Goal: Task Accomplishment & Management: Manage account settings

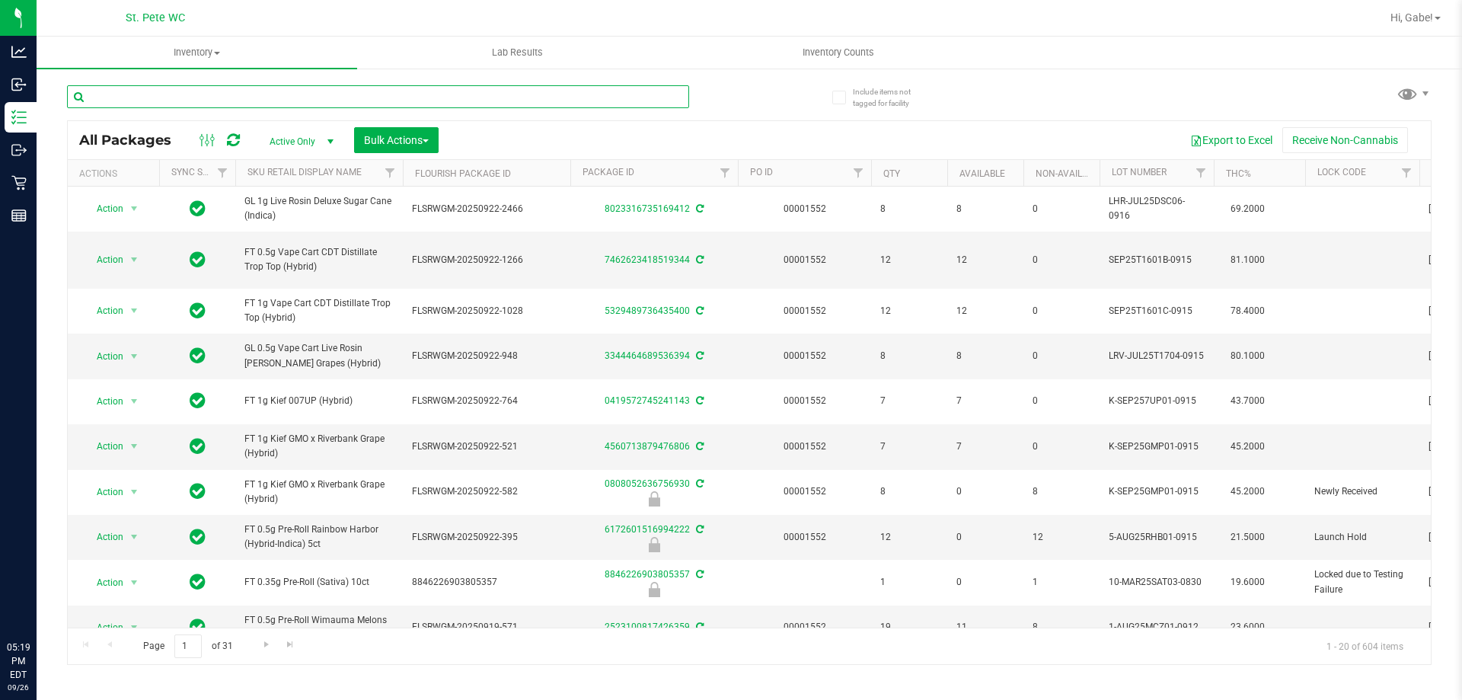
click at [320, 103] on input "text" at bounding box center [378, 96] width 622 height 23
type input "gasserole"
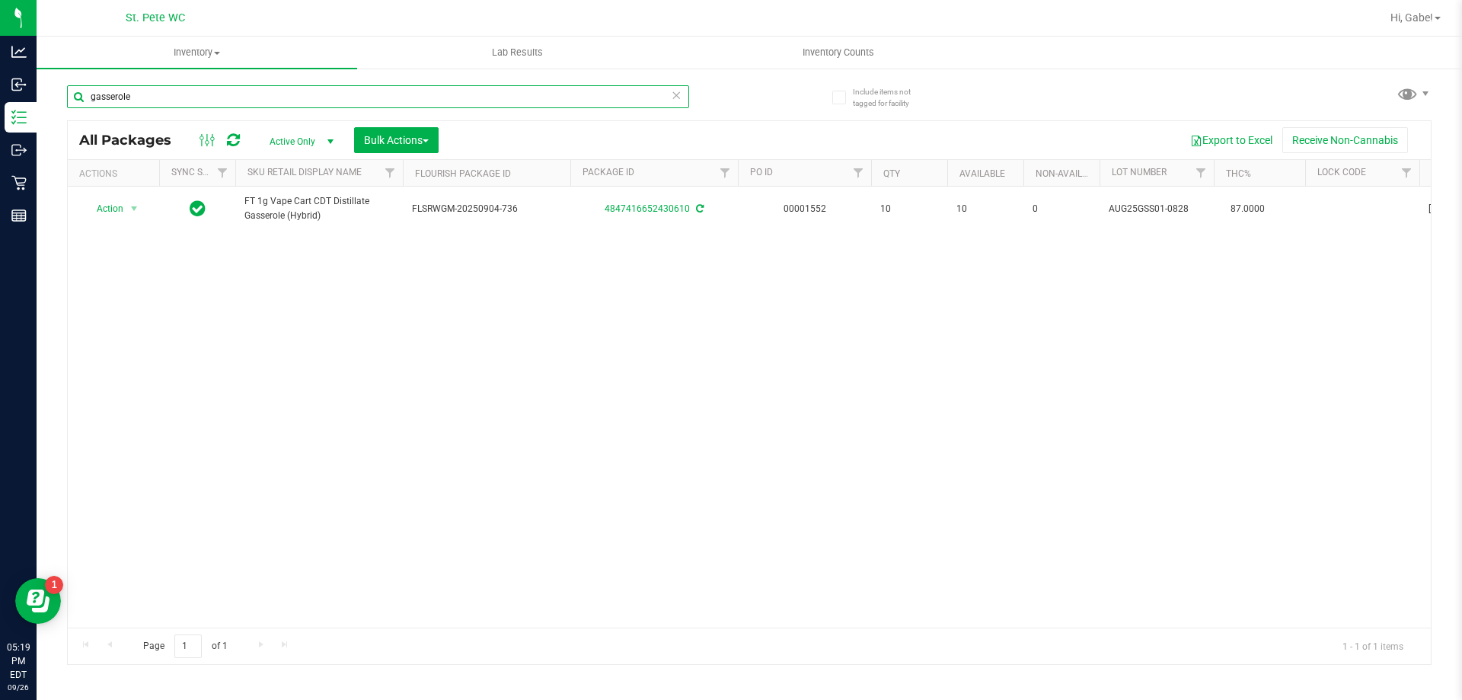
click at [104, 96] on input "gasserole" at bounding box center [378, 96] width 622 height 23
click at [192, 104] on input "gasserole" at bounding box center [378, 96] width 622 height 23
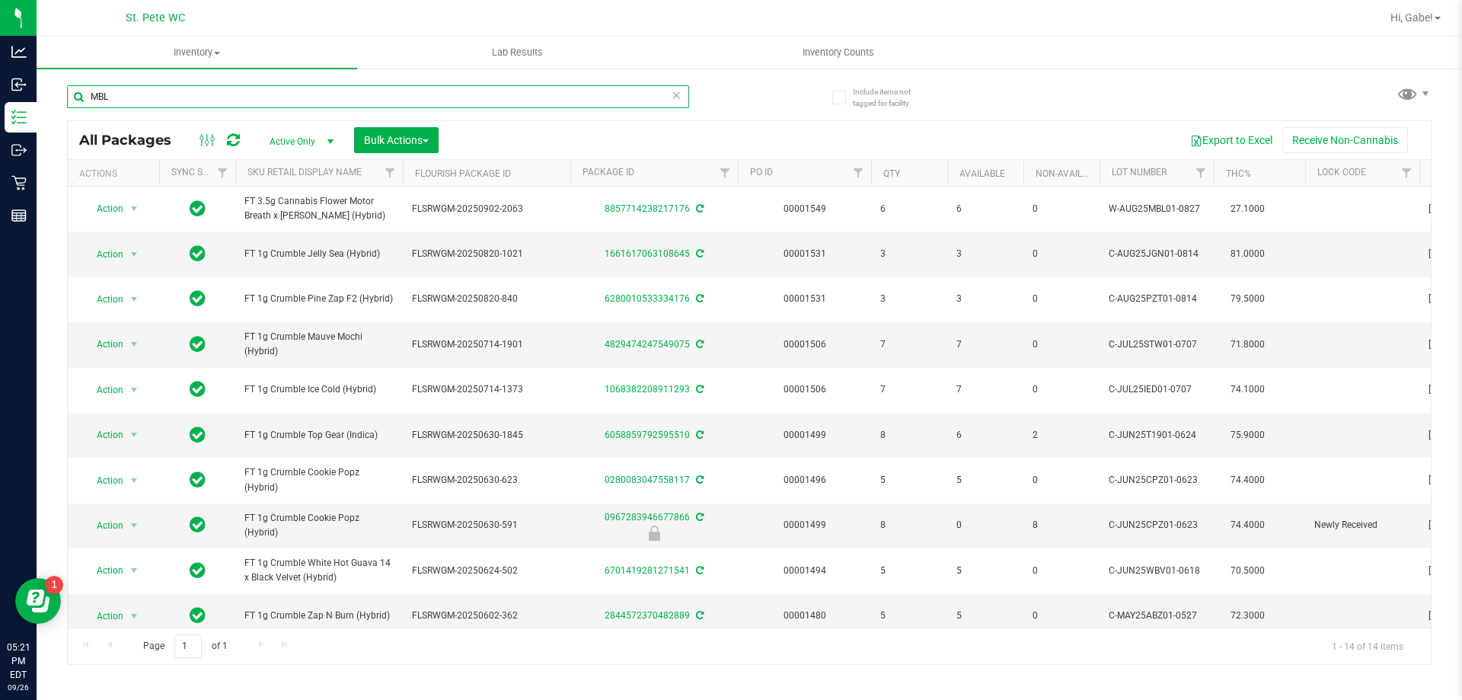
click at [304, 100] on input "MBL" at bounding box center [378, 96] width 622 height 23
paste input "FT 3.5g Cannabis Flower Motor Breath x [PERSON_NAME] (Hybrid)"
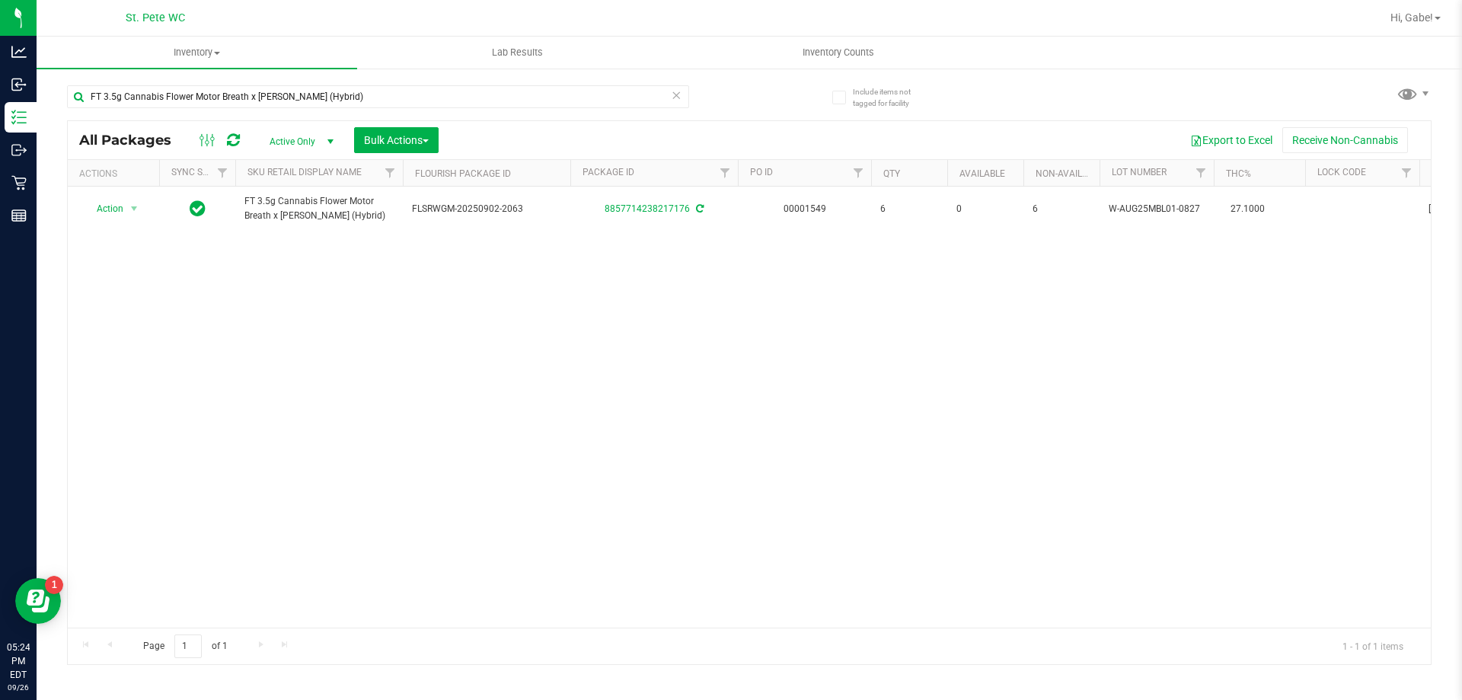
click at [550, 346] on div "Action Action Adjust qty Create package Edit attributes Global inventory Locate…" at bounding box center [749, 406] width 1363 height 441
click at [388, 87] on input "FT 3.5g Cannabis Flower Motor Breath x [PERSON_NAME] (Hybrid)" at bounding box center [378, 96] width 622 height 23
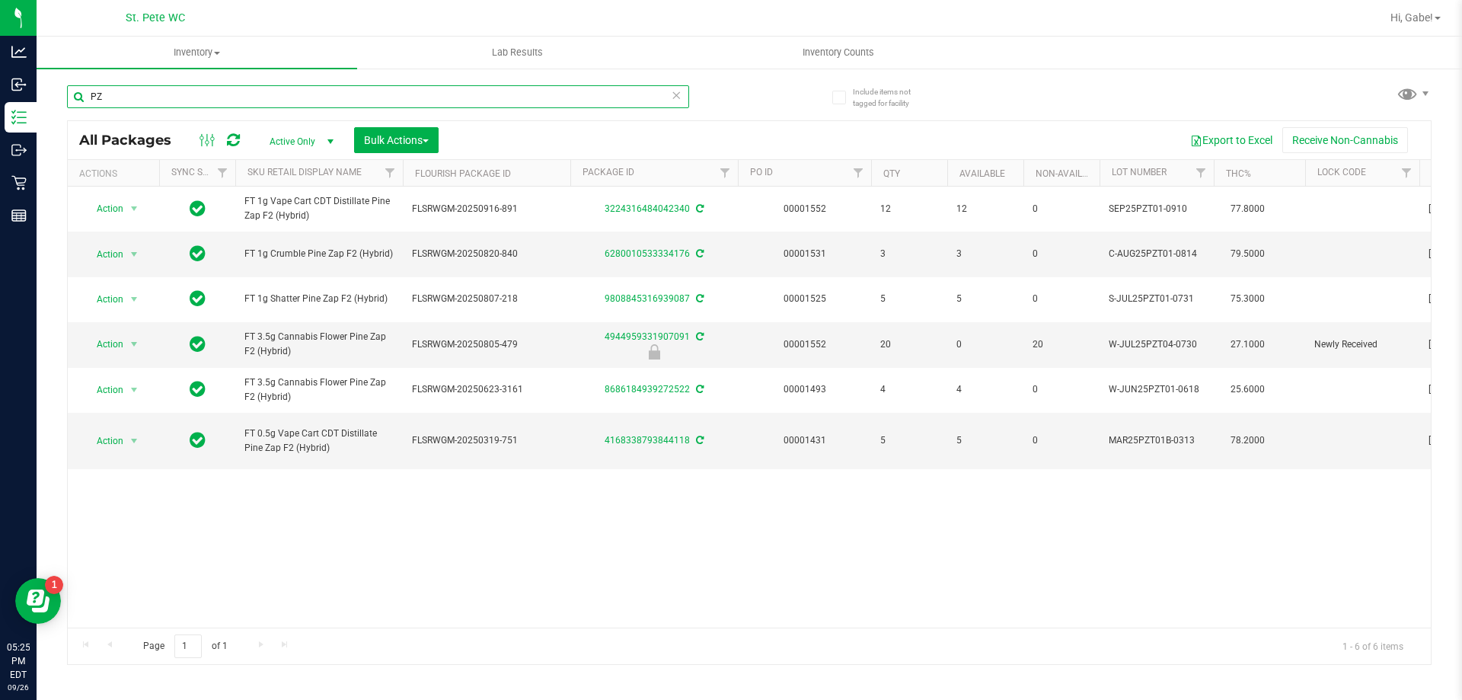
type input "P"
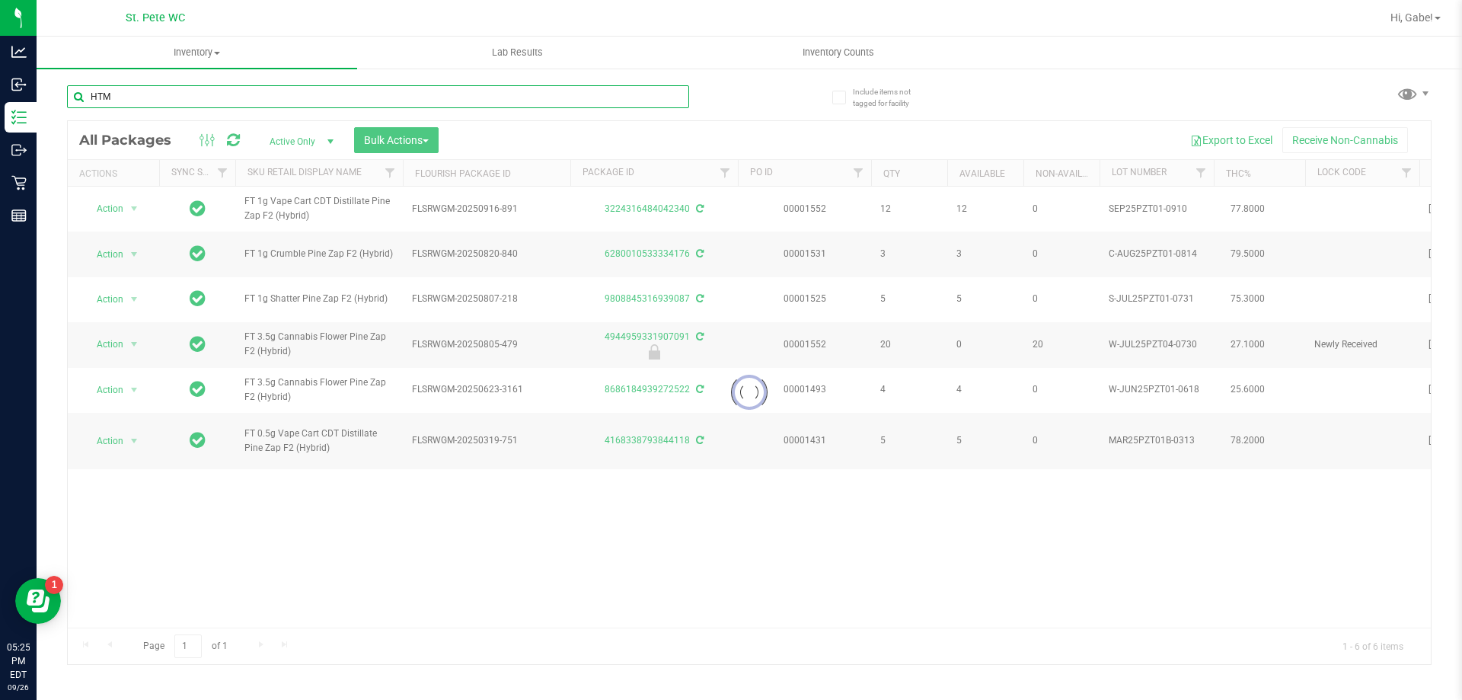
type input "HTM"
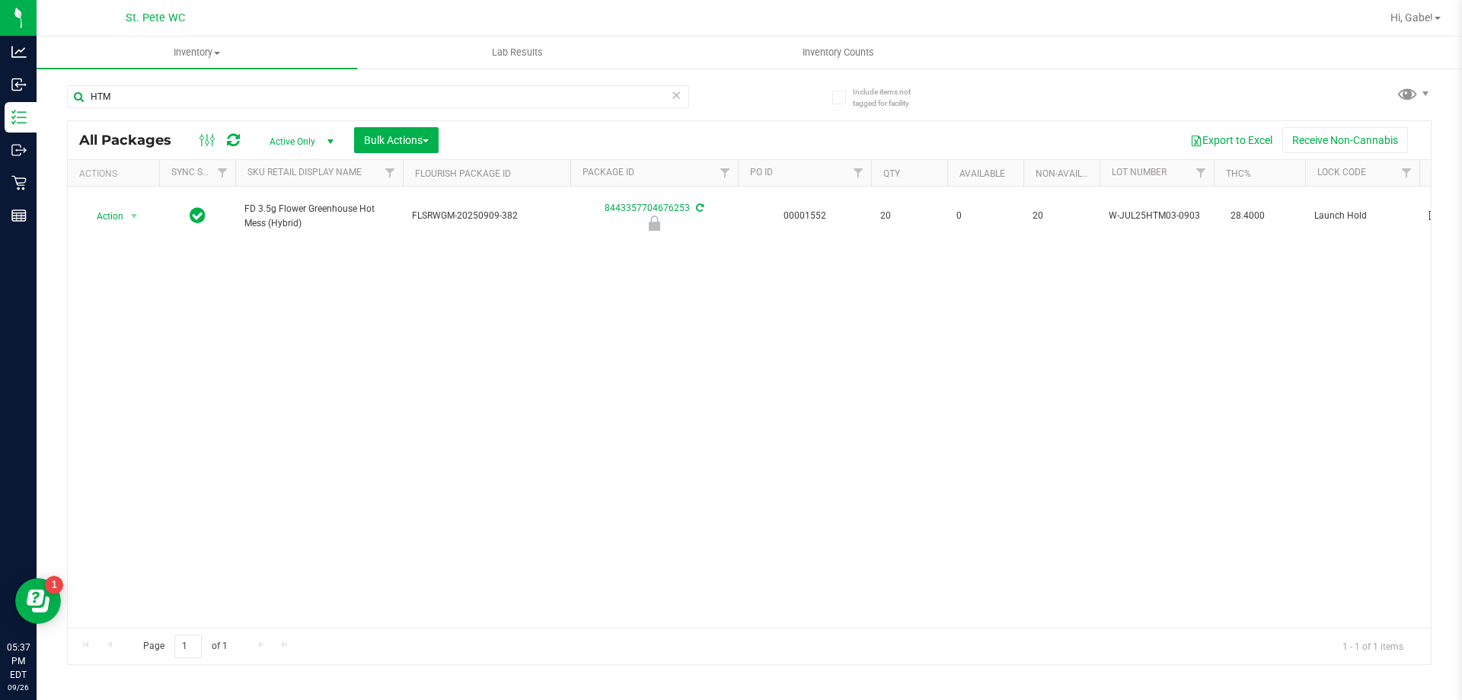
click at [887, 384] on div "Action Action Edit attributes Global inventory Locate package Package audit log…" at bounding box center [749, 406] width 1363 height 441
click at [869, 368] on div "Action Action Edit attributes Global inventory Locate package Package audit log…" at bounding box center [749, 406] width 1363 height 441
click at [870, 368] on div "Action Action Edit attributes Global inventory Locate package Package audit log…" at bounding box center [749, 406] width 1363 height 441
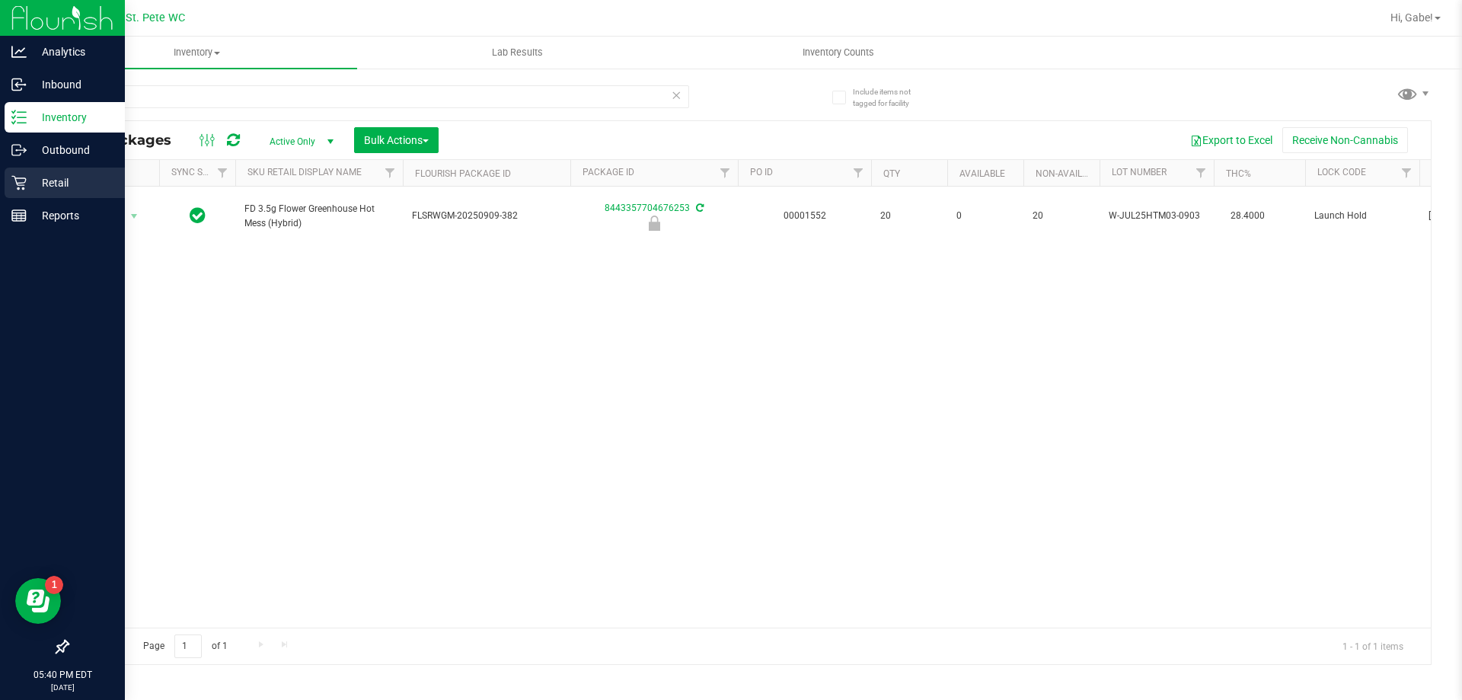
click at [37, 183] on p "Retail" at bounding box center [72, 183] width 91 height 18
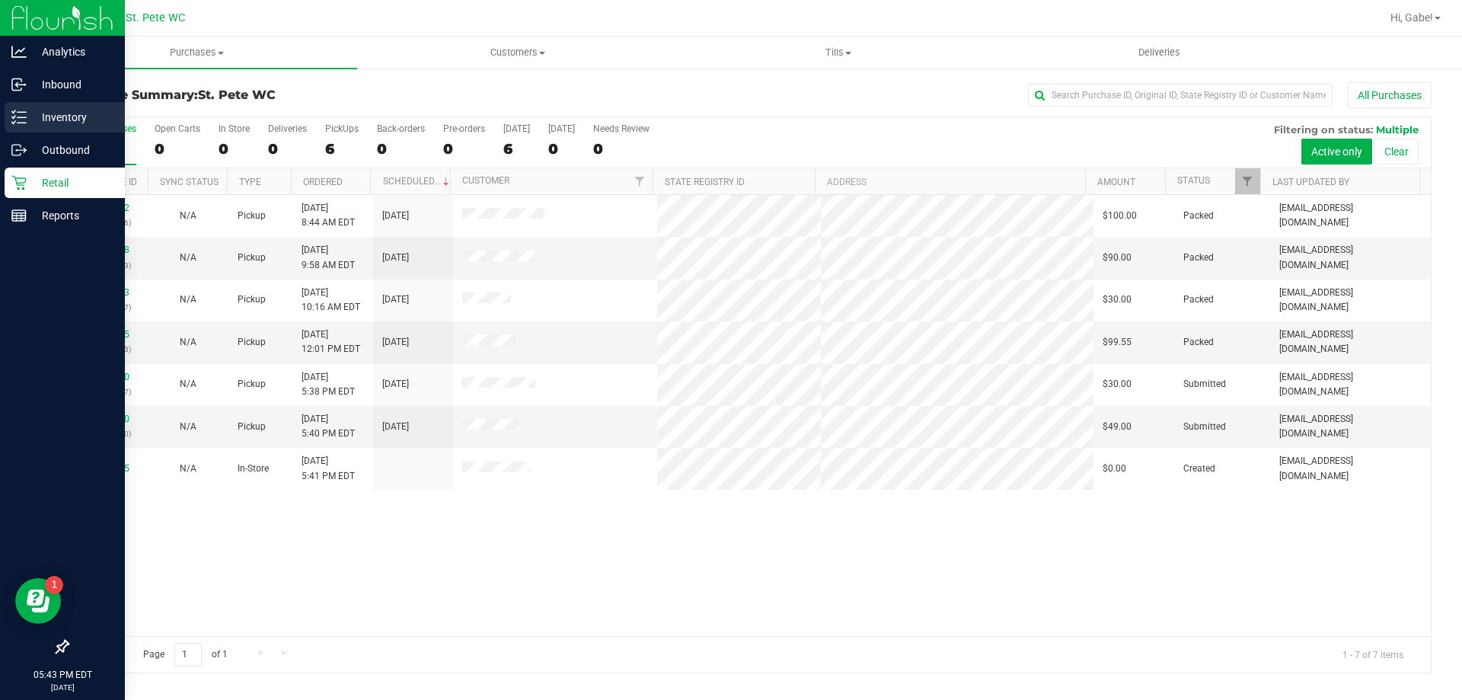
click at [15, 116] on icon at bounding box center [13, 117] width 3 height 2
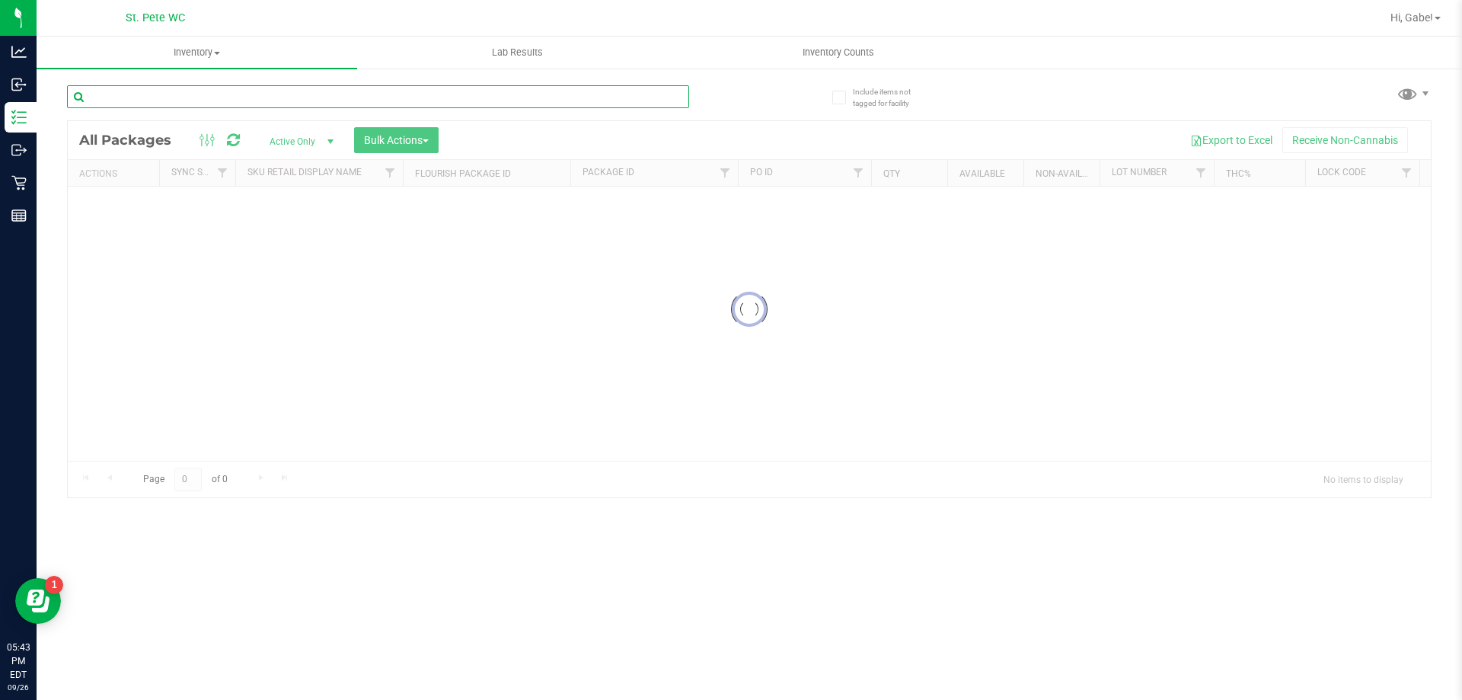
click at [326, 85] on input "text" at bounding box center [378, 96] width 622 height 23
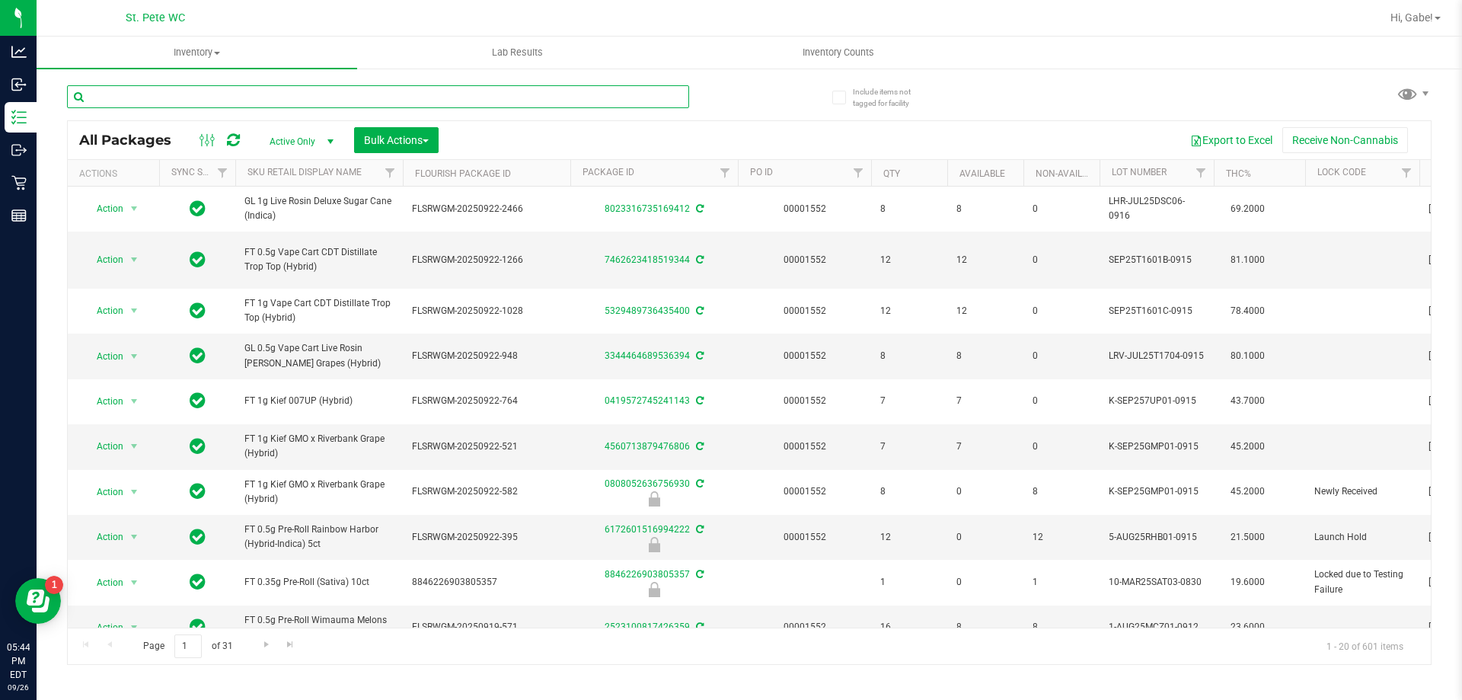
click at [270, 106] on input "text" at bounding box center [378, 96] width 622 height 23
type input "WBV"
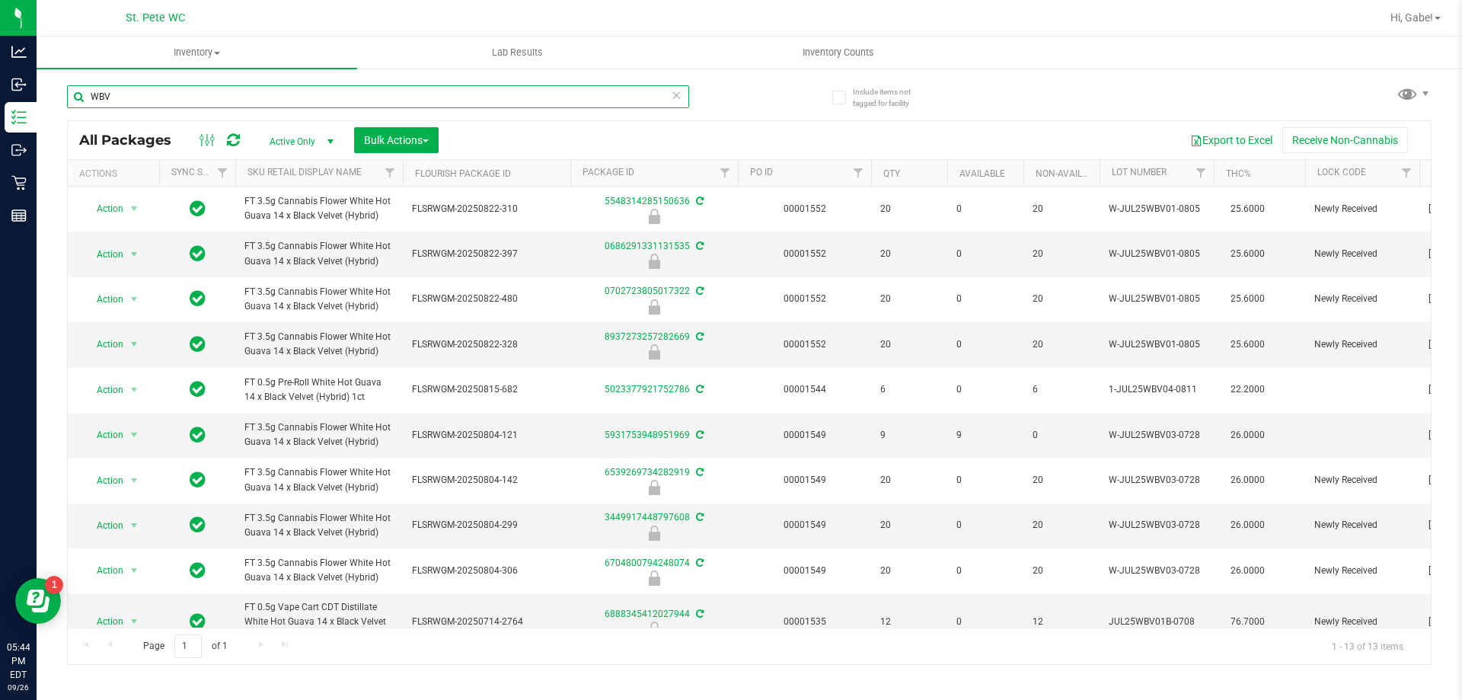
click at [335, 92] on input "WBV" at bounding box center [378, 96] width 622 height 23
click at [336, 91] on input "WBV" at bounding box center [378, 96] width 622 height 23
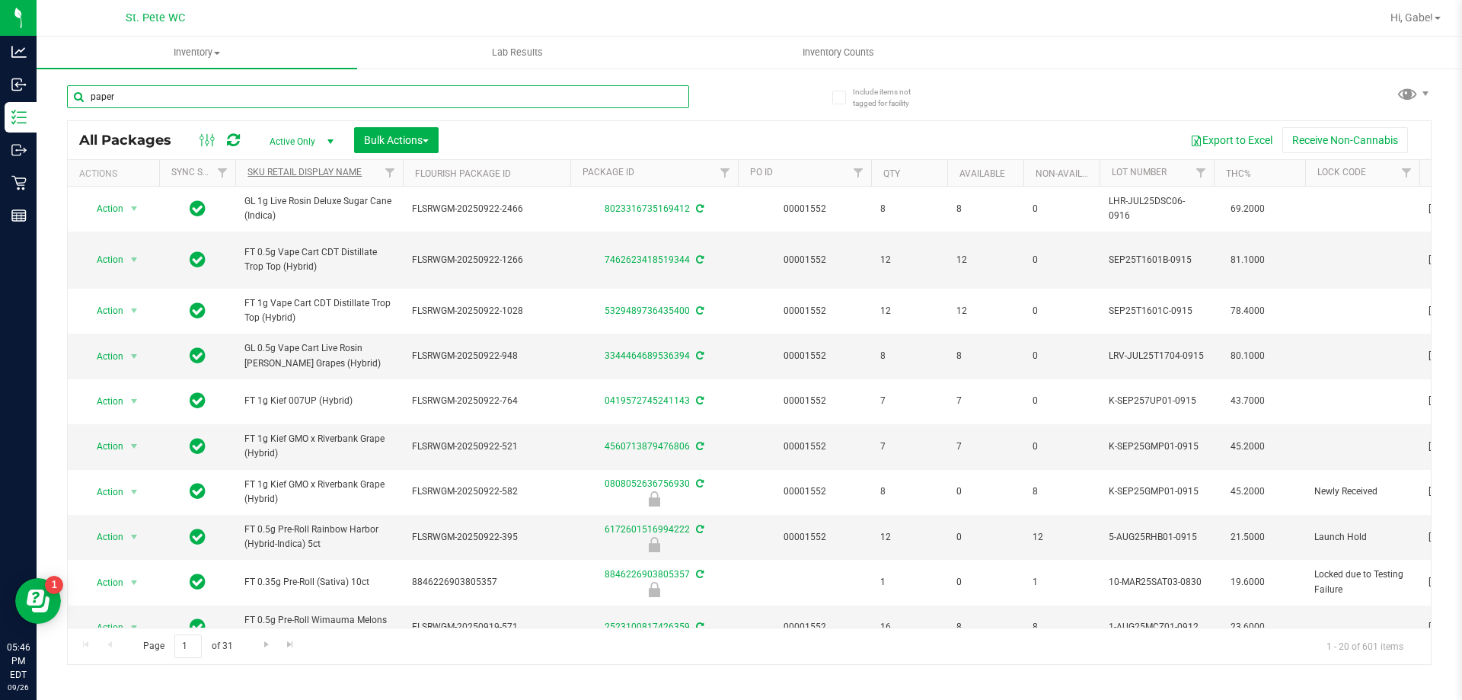
type input "paper"
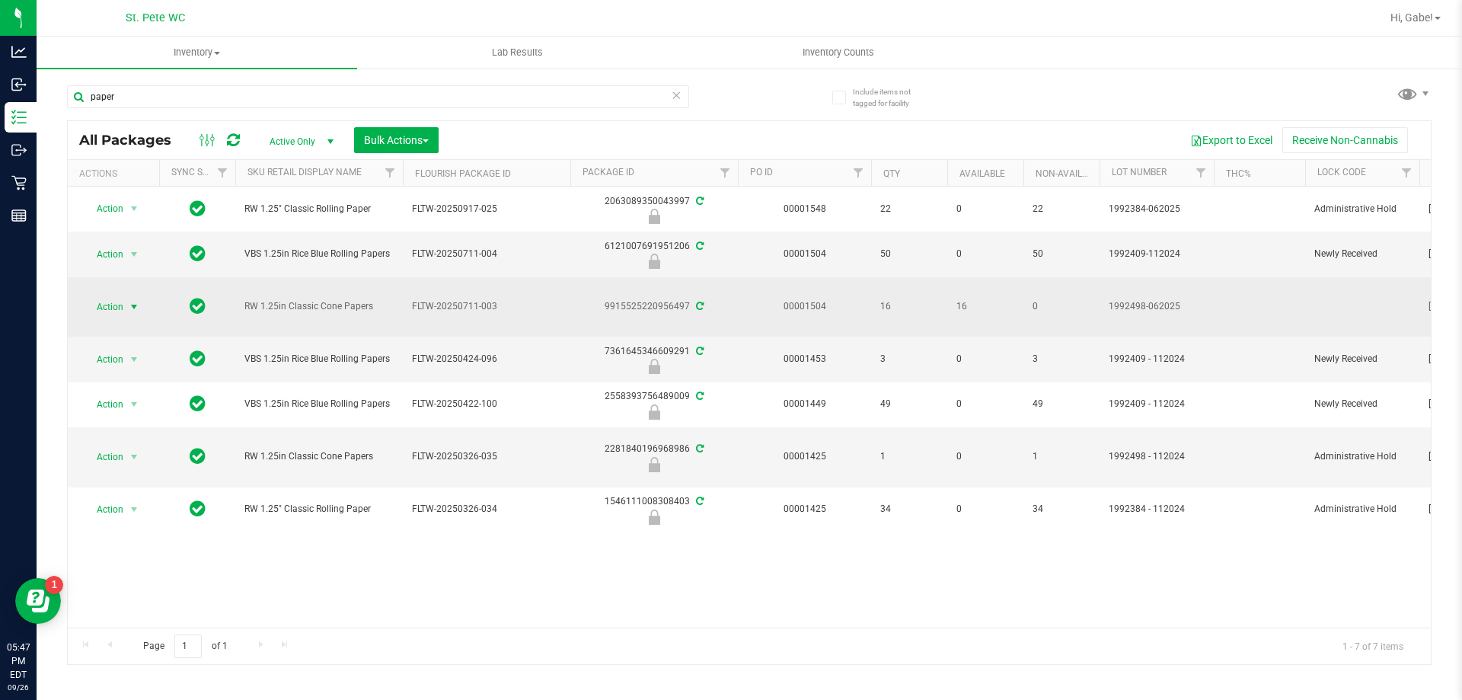
click at [124, 294] on td "Action Action Adjust qty Create package Edit attributes Global inventory Locate…" at bounding box center [113, 307] width 91 height 60
click at [126, 298] on span "select" at bounding box center [134, 306] width 19 height 21
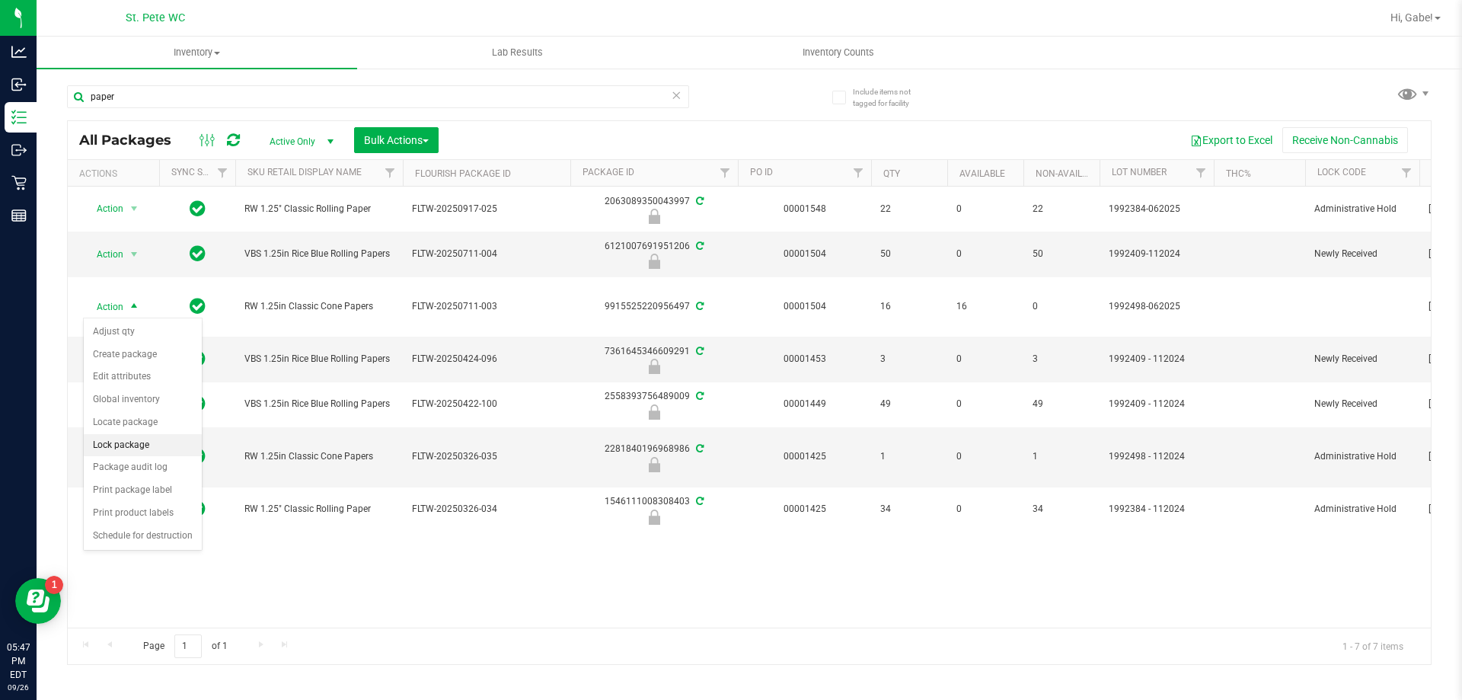
click at [148, 446] on li "Lock package" at bounding box center [143, 445] width 118 height 23
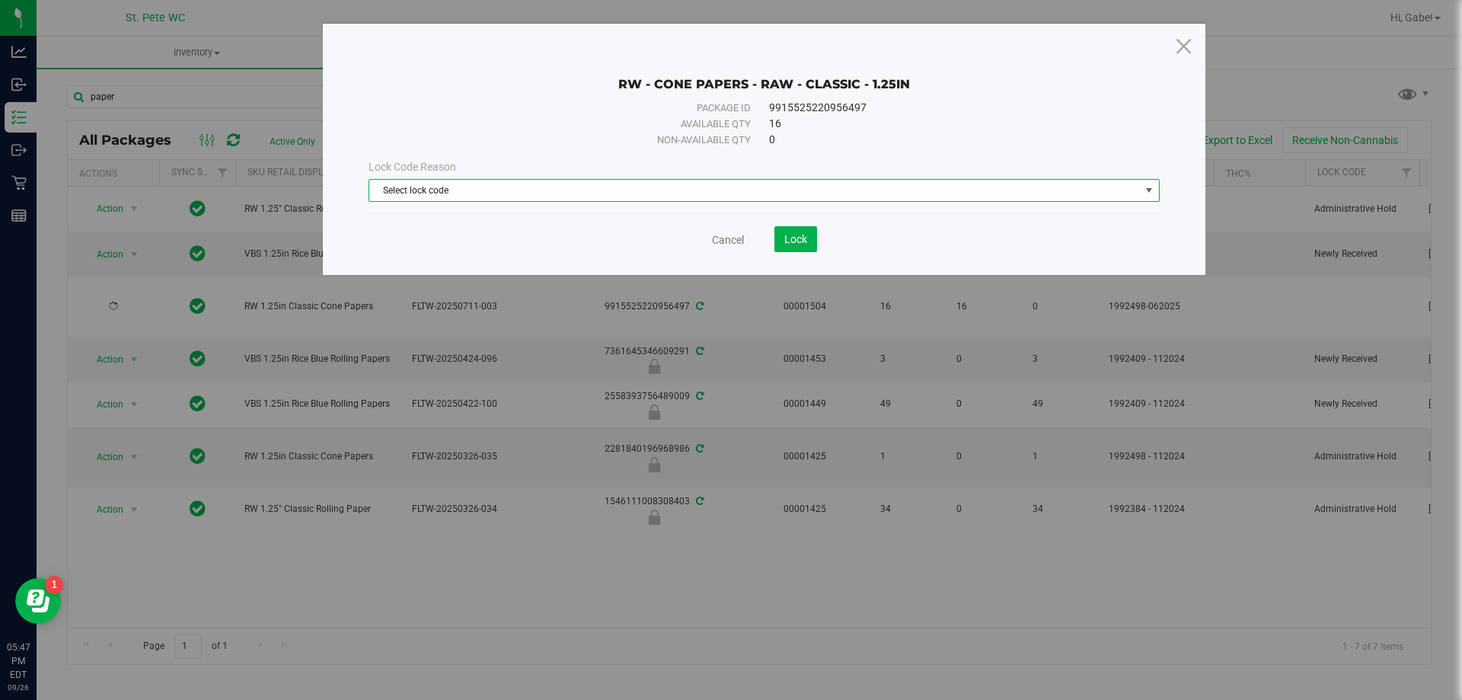
click at [594, 192] on span "Select lock code" at bounding box center [754, 190] width 770 height 21
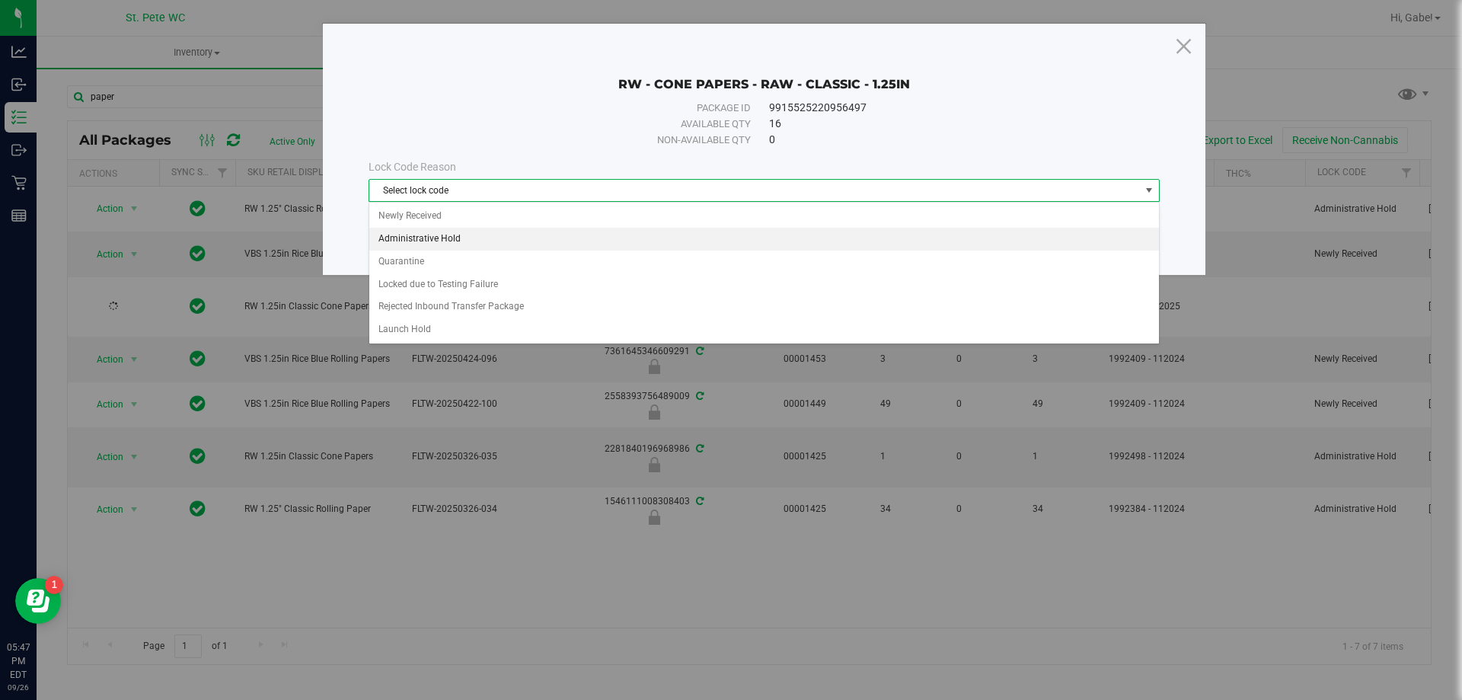
click at [499, 244] on li "Administrative Hold" at bounding box center [763, 239] width 789 height 23
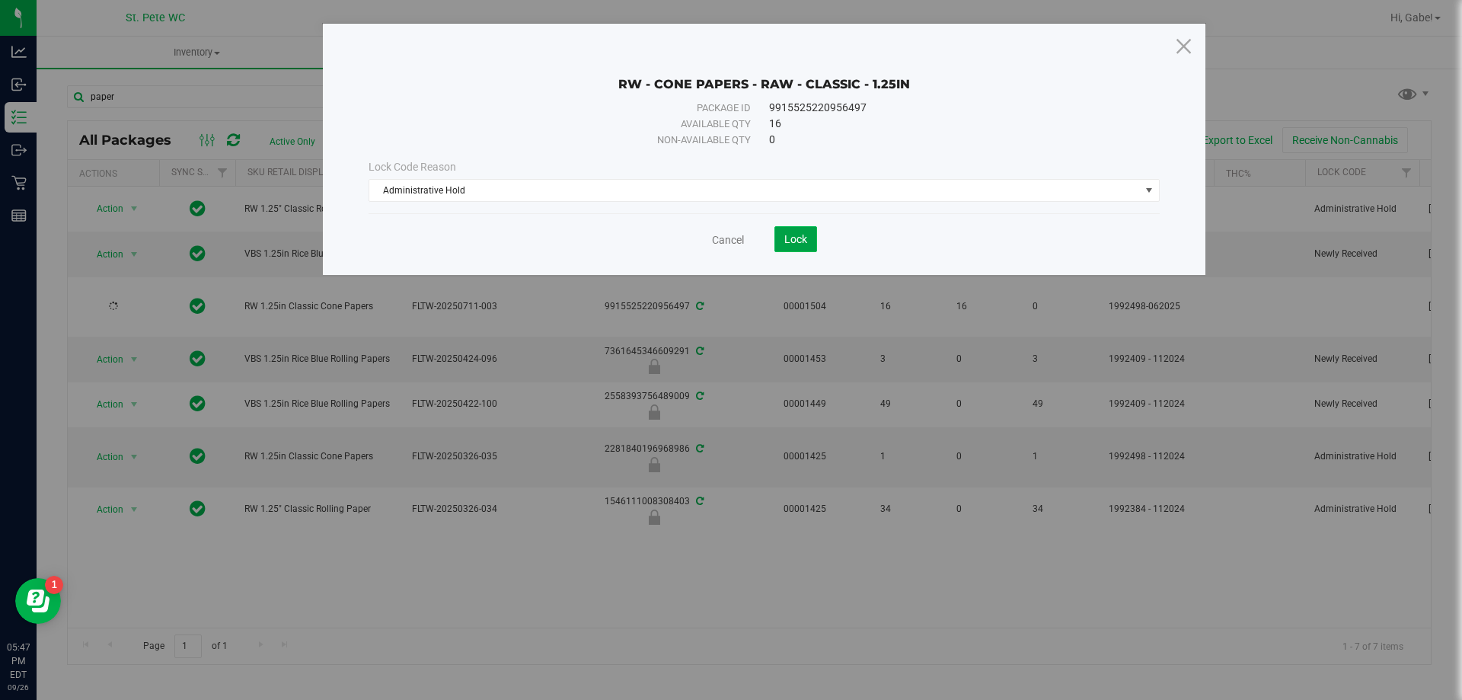
click at [783, 242] on button "Lock" at bounding box center [795, 239] width 43 height 26
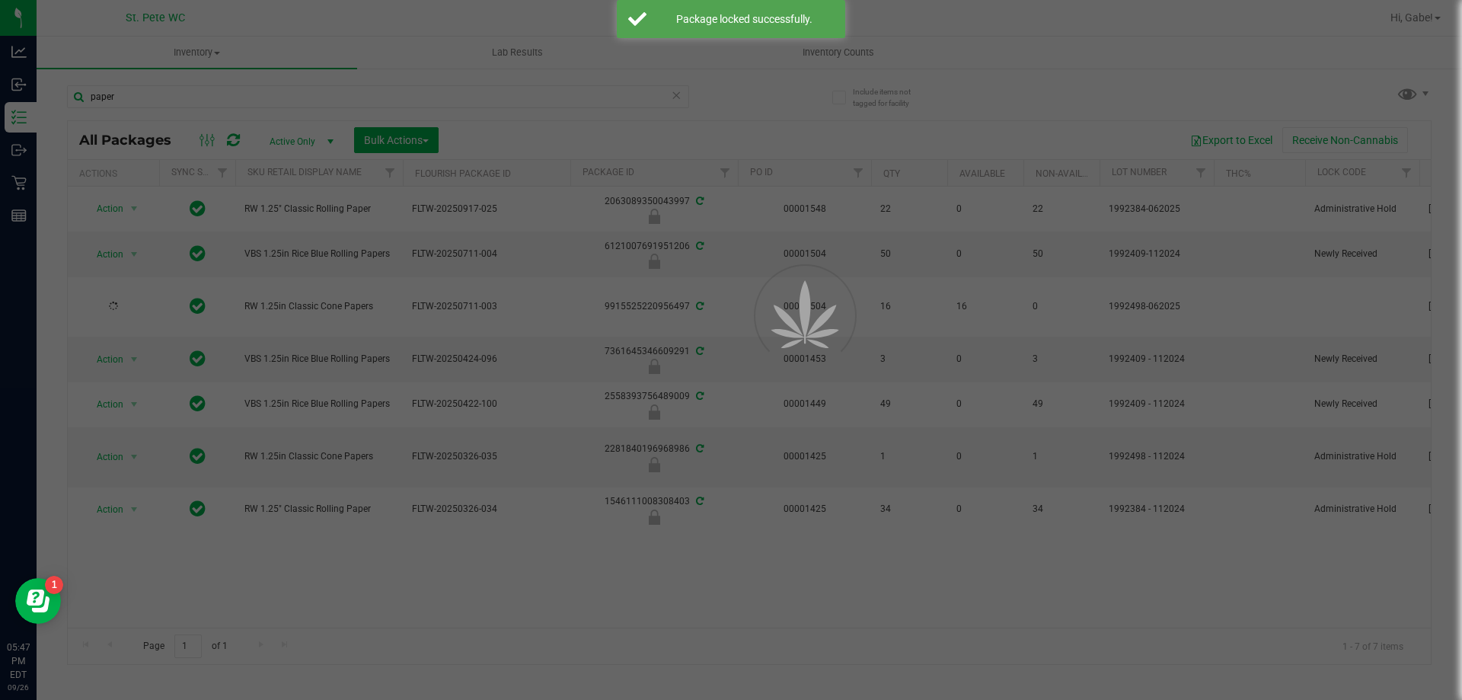
click at [267, 98] on div at bounding box center [731, 350] width 1462 height 700
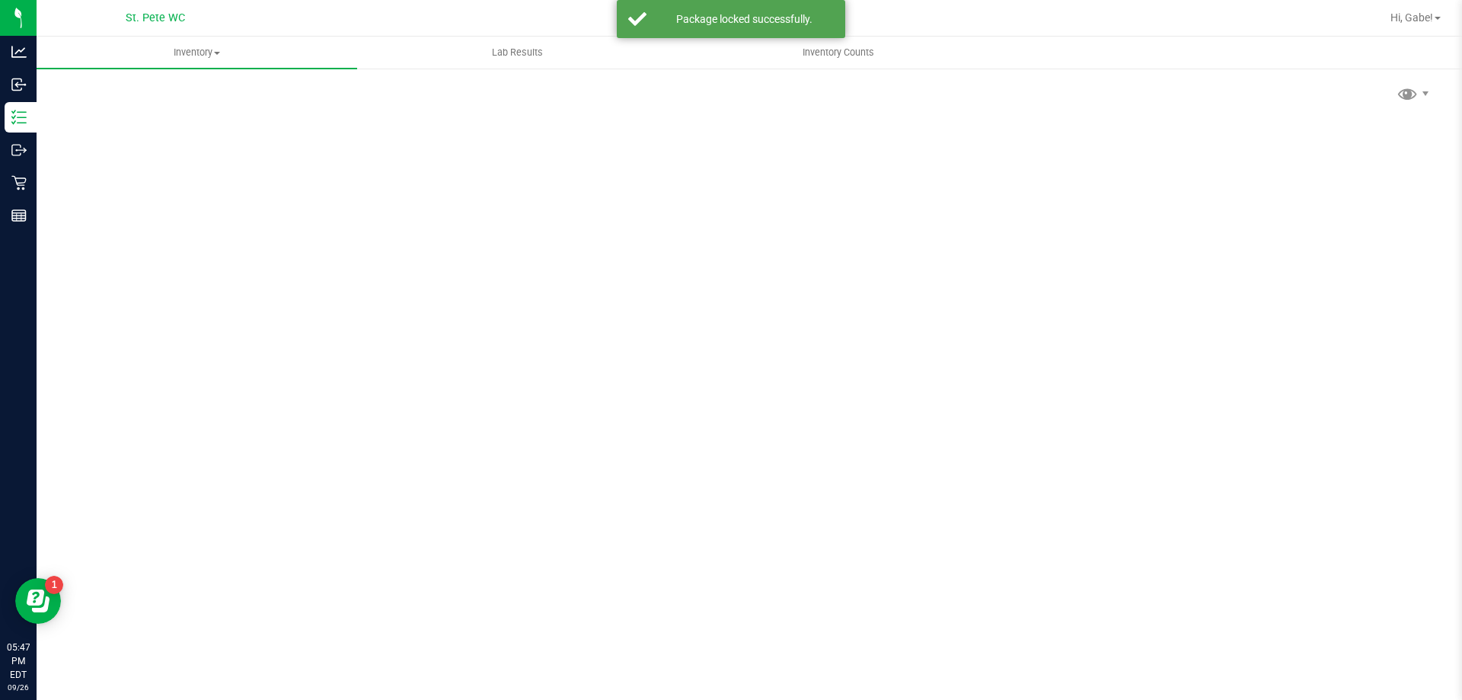
click at [267, 98] on div "Scan Packages 0" at bounding box center [749, 304] width 1364 height 445
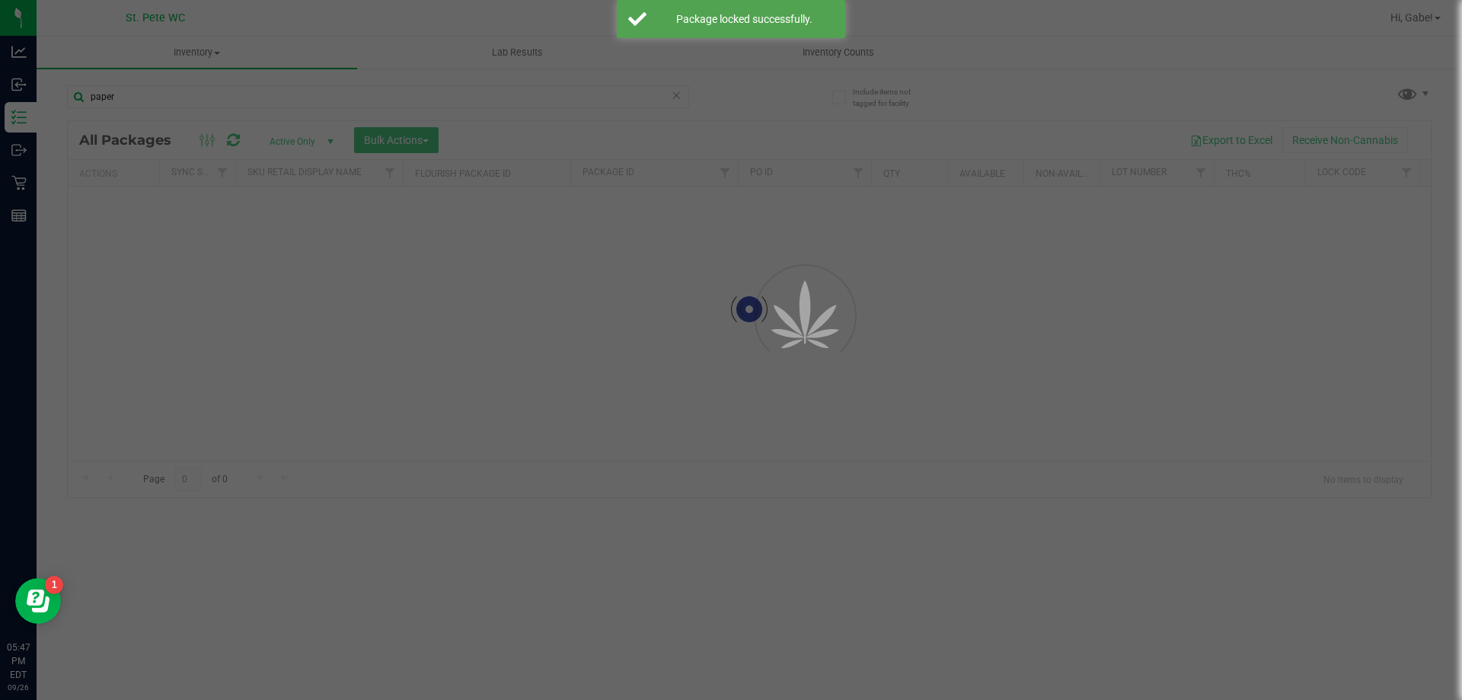
click at [267, 98] on div at bounding box center [731, 350] width 1462 height 700
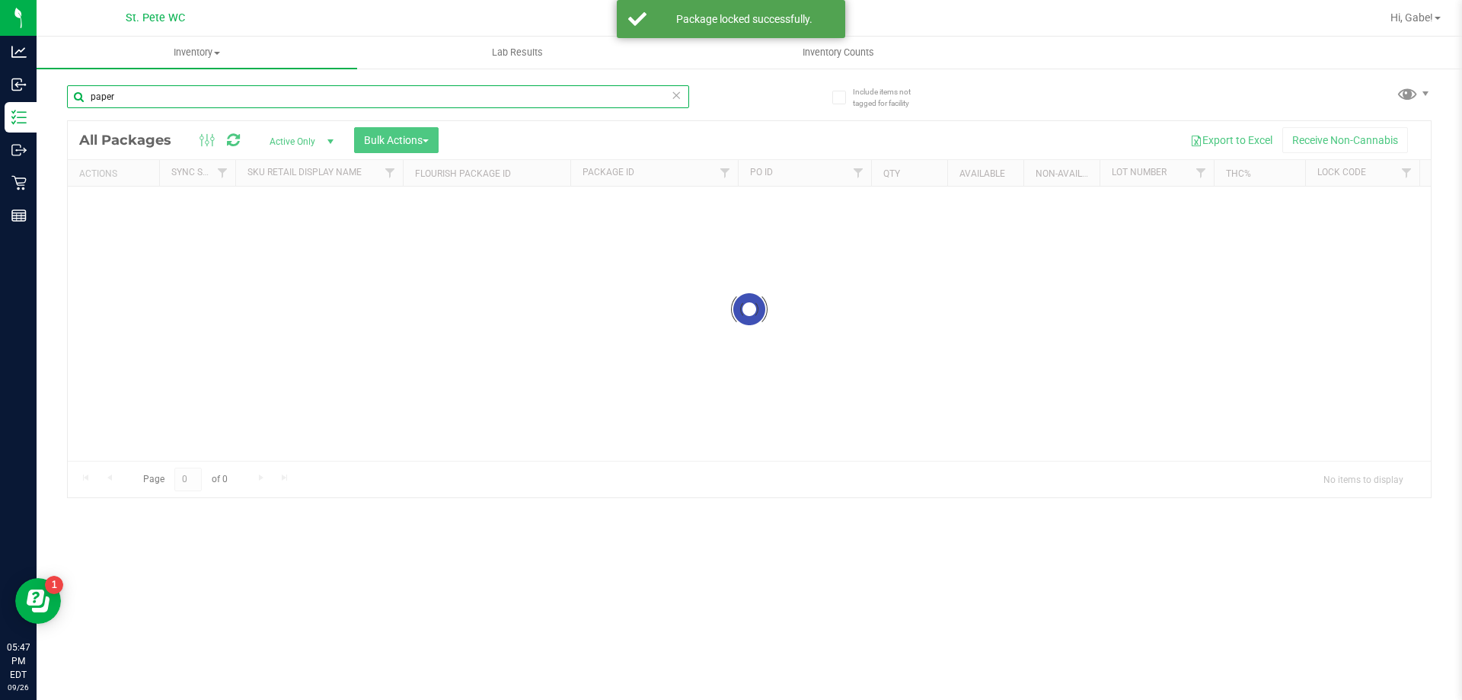
click at [267, 100] on input "paper" at bounding box center [378, 96] width 622 height 23
click at [266, 100] on input "paper" at bounding box center [378, 96] width 622 height 23
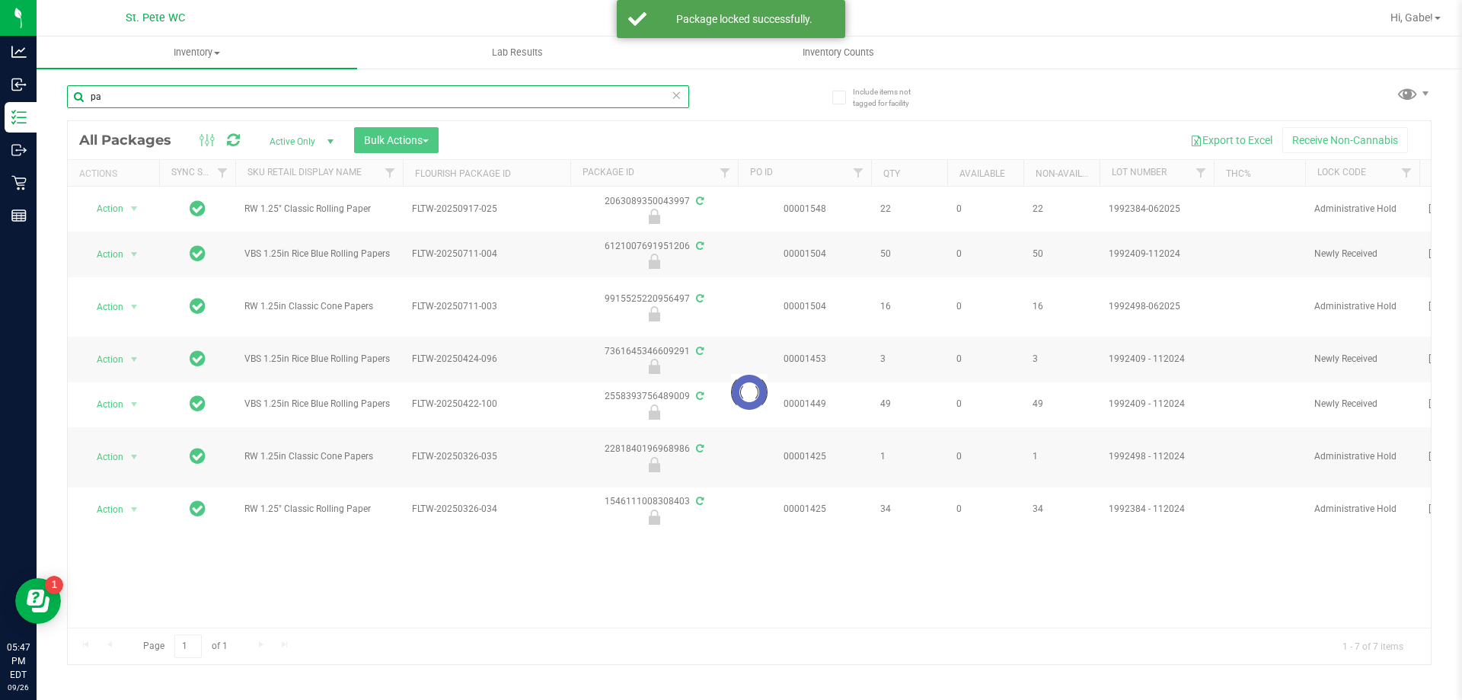
type input "p"
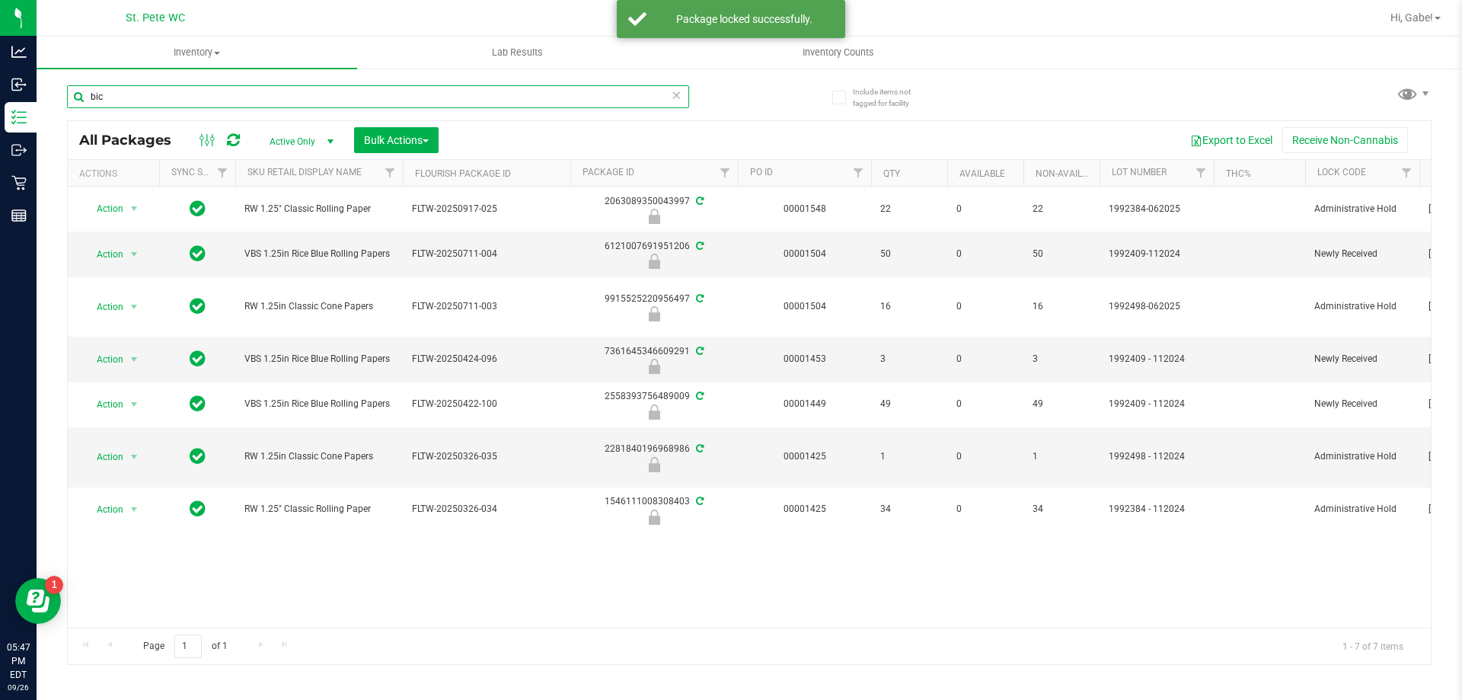
type input "bic"
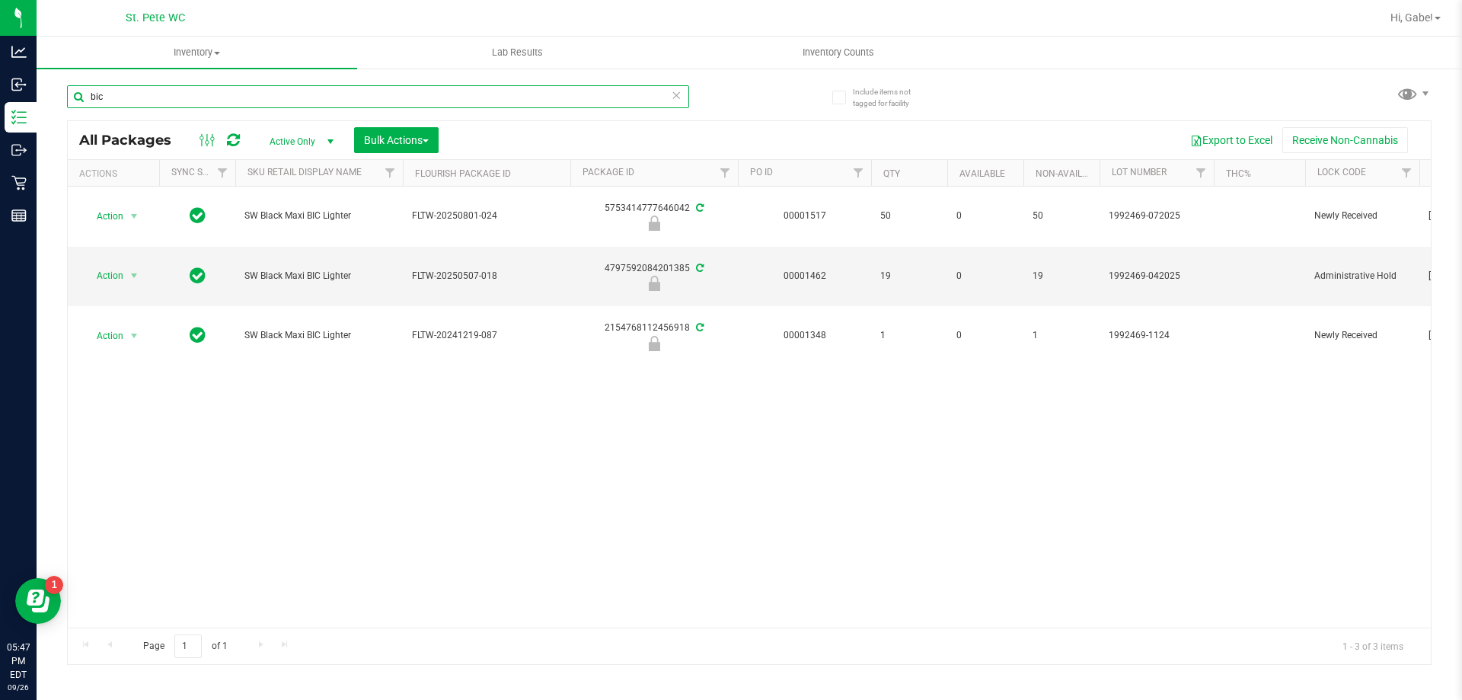
click at [480, 94] on input "bic" at bounding box center [378, 96] width 622 height 23
type input "l"
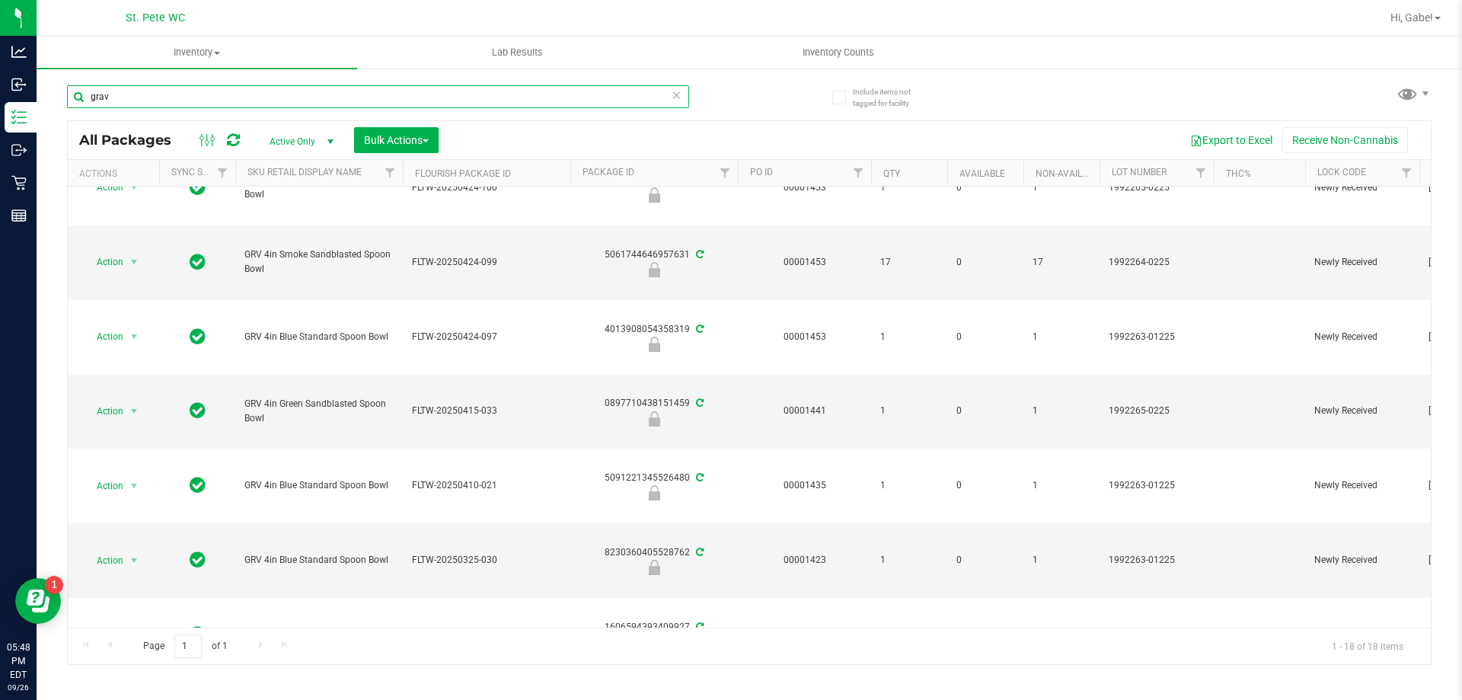
scroll to position [371, 0]
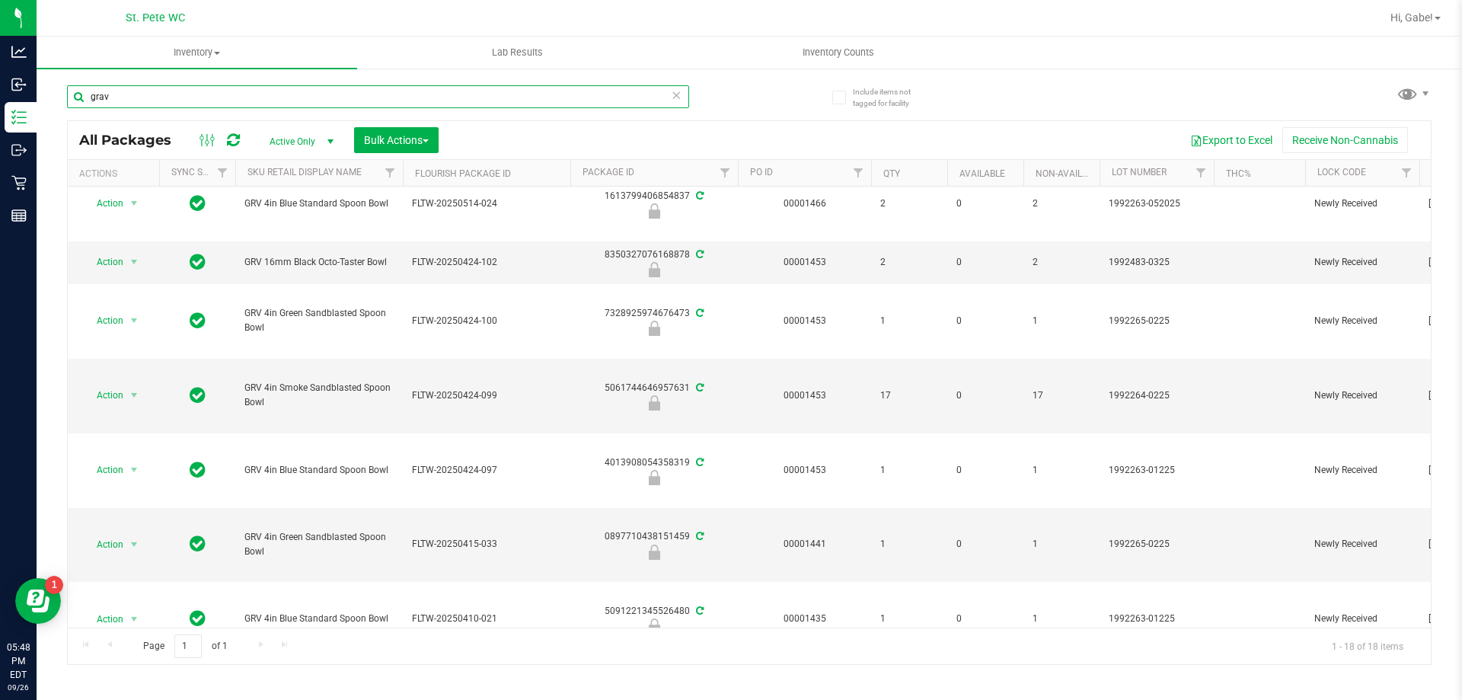
click at [482, 95] on input "grav" at bounding box center [378, 96] width 622 height 23
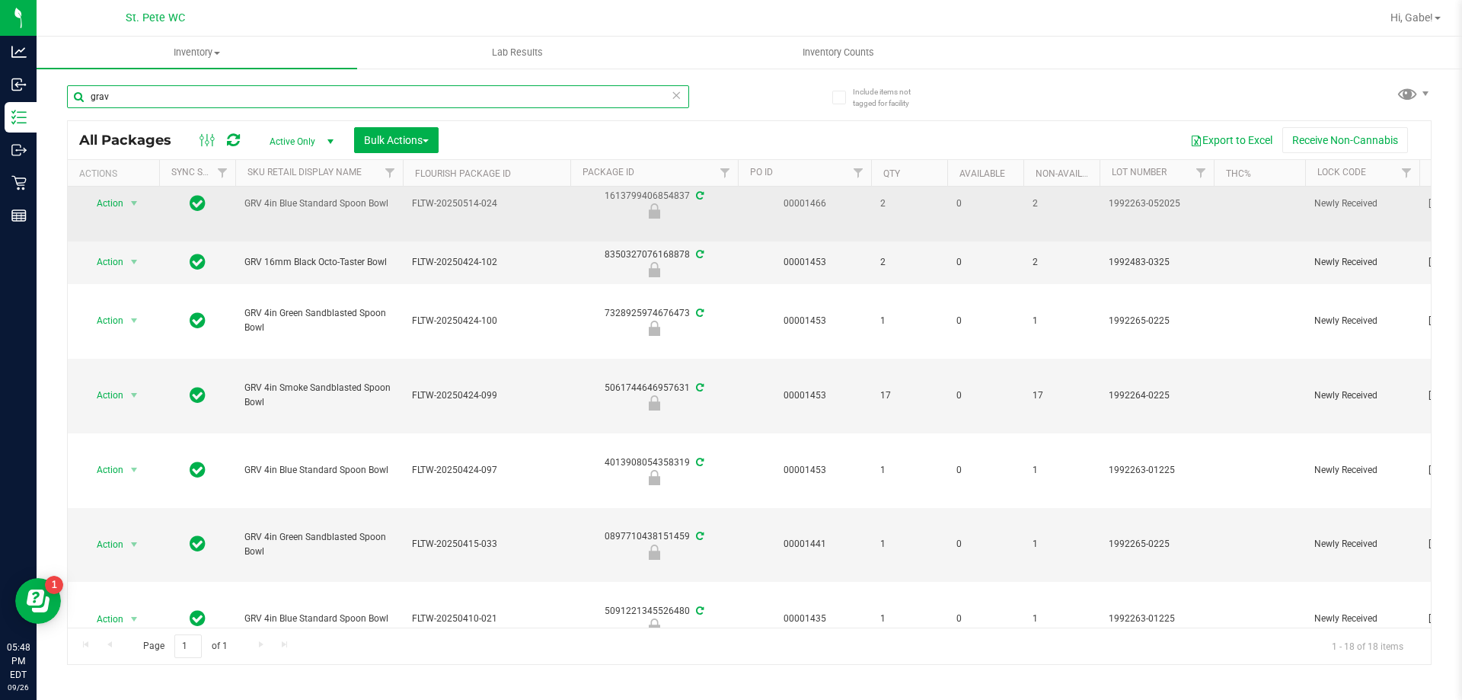
drag, startPoint x: 482, startPoint y: 95, endPoint x: 652, endPoint y: 240, distance: 223.6
click at [482, 94] on input "grav" at bounding box center [378, 96] width 622 height 23
type input "battery"
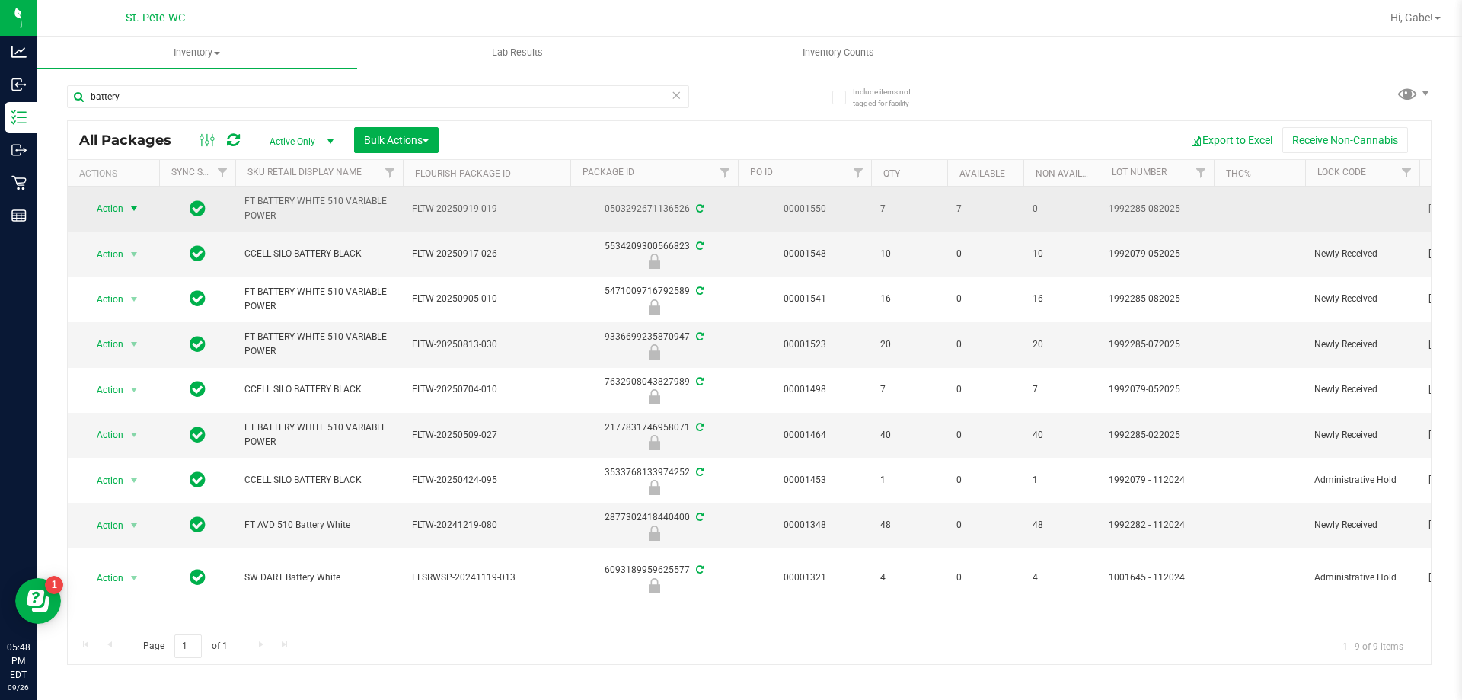
click at [127, 196] on td "Action Action Adjust qty Create package Edit attributes Global inventory Locate…" at bounding box center [113, 208] width 91 height 45
click at [134, 211] on span "select" at bounding box center [134, 208] width 12 height 12
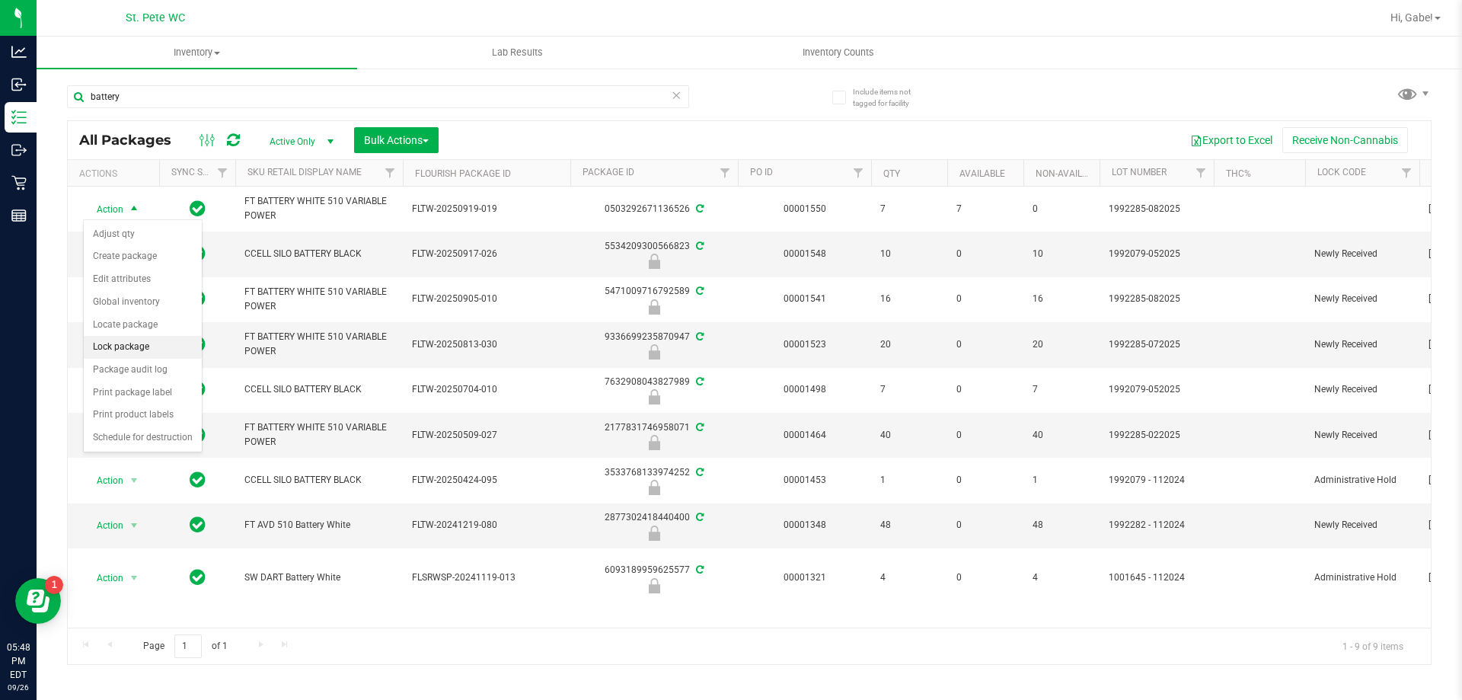
click at [132, 342] on li "Lock package" at bounding box center [143, 347] width 118 height 23
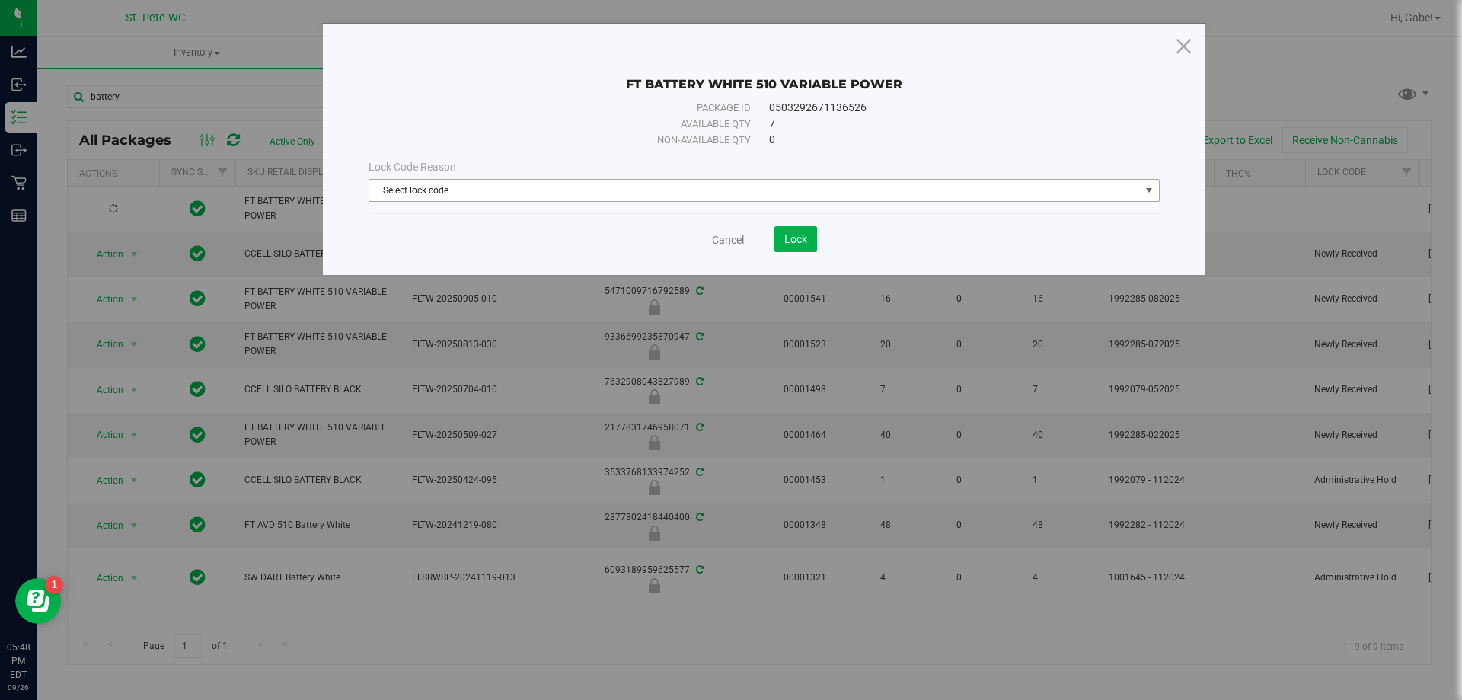
click at [675, 192] on span "Select lock code" at bounding box center [754, 190] width 770 height 21
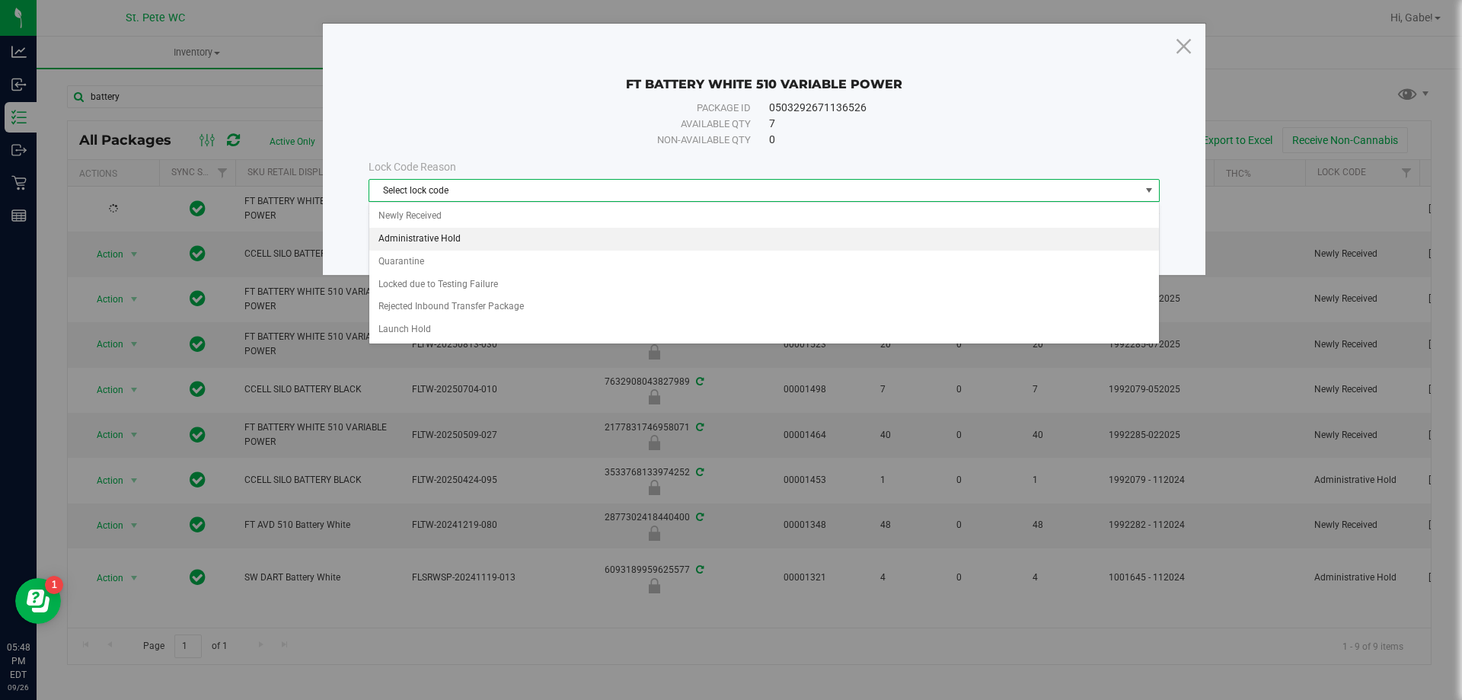
click at [462, 236] on li "Administrative Hold" at bounding box center [763, 239] width 789 height 23
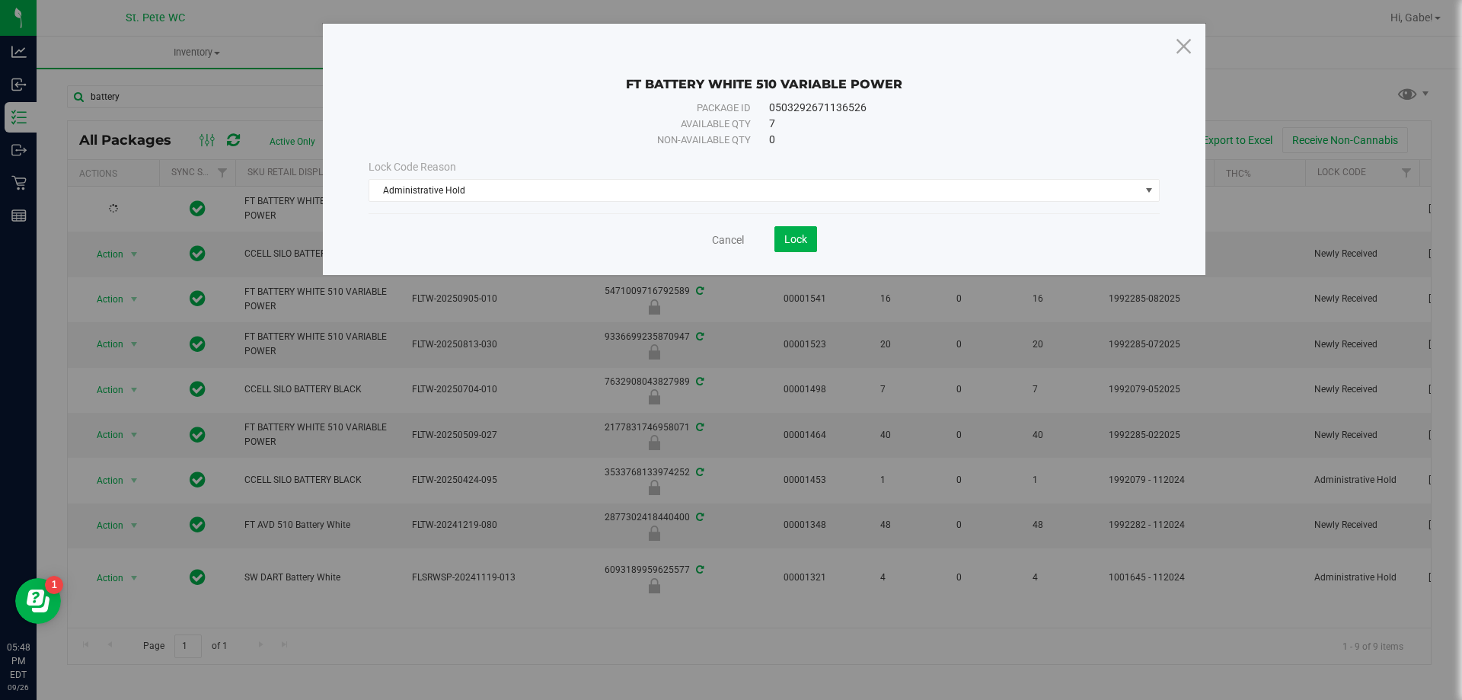
click at [824, 242] on div "Cancel Lock" at bounding box center [763, 239] width 791 height 26
click at [790, 249] on button "Lock" at bounding box center [795, 239] width 43 height 26
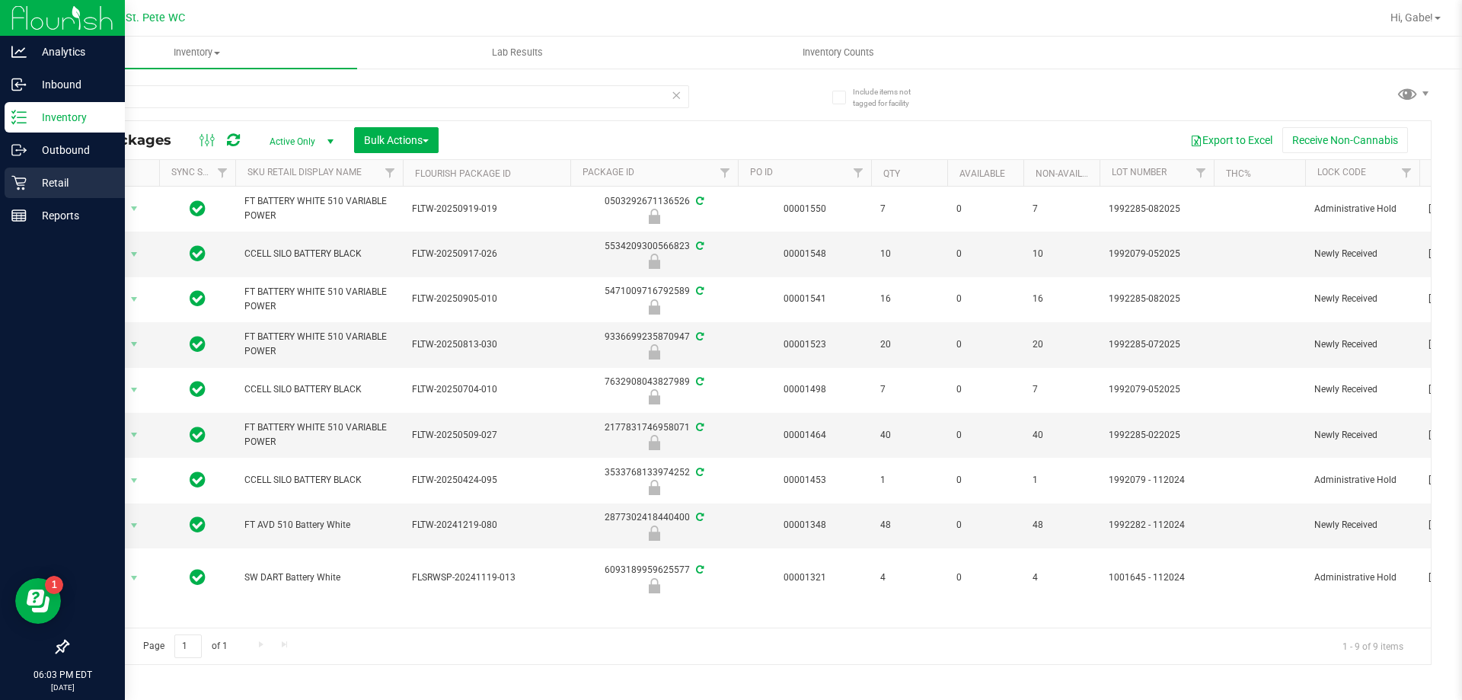
click at [14, 174] on div "Retail" at bounding box center [65, 182] width 120 height 30
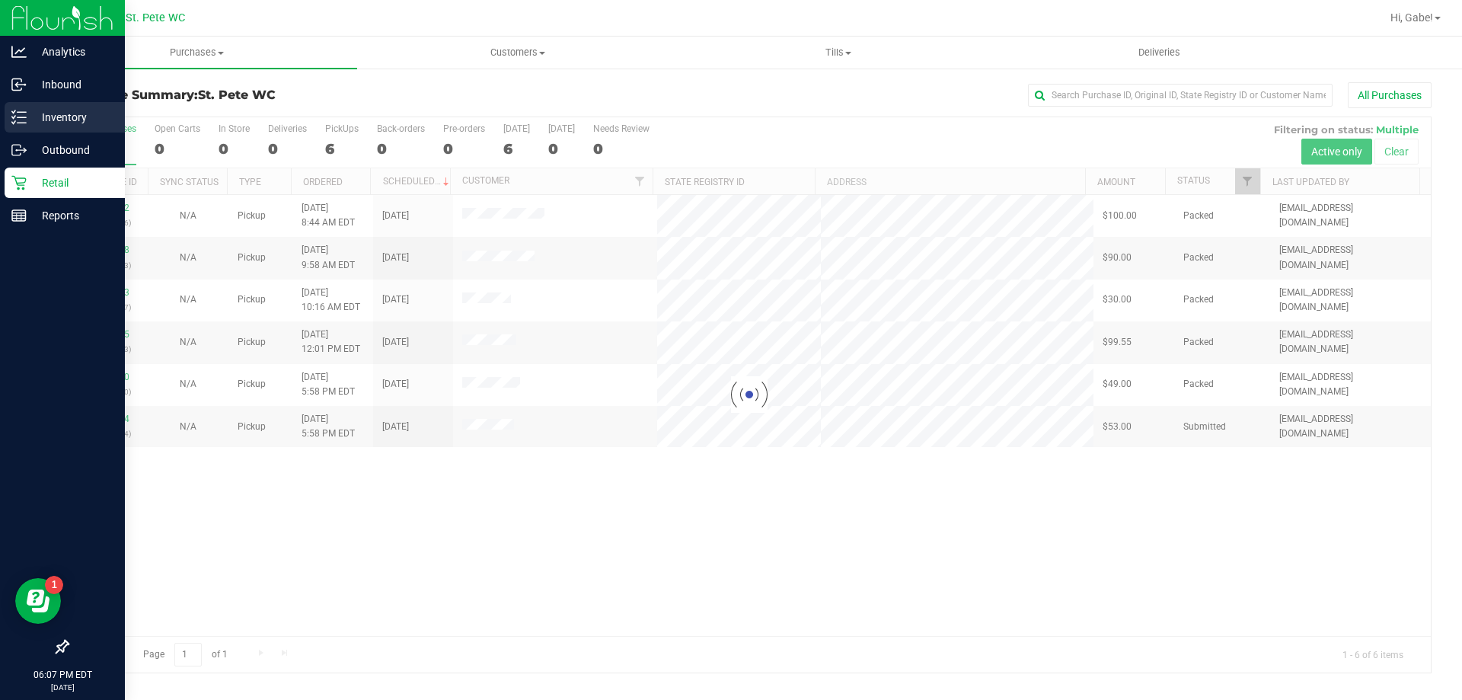
click at [14, 118] on icon at bounding box center [13, 117] width 3 height 2
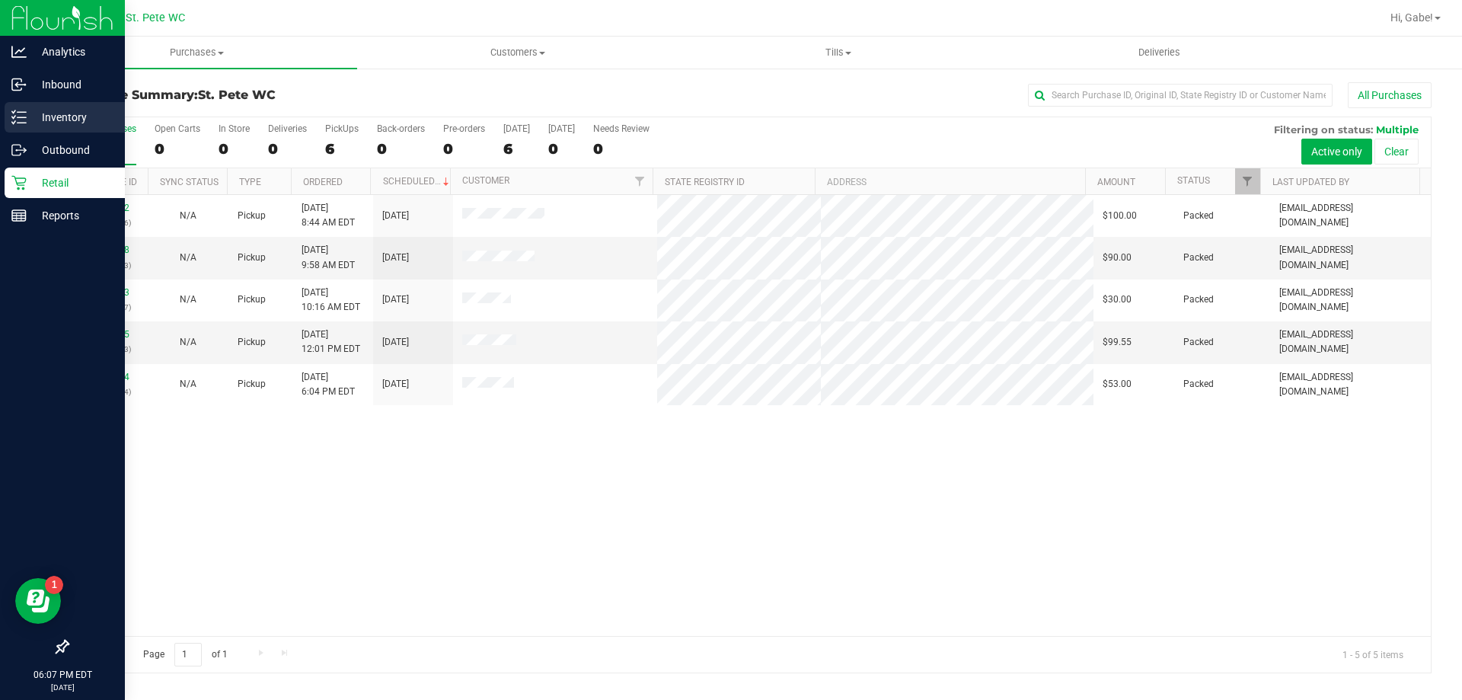
click at [24, 121] on icon at bounding box center [18, 117] width 15 height 15
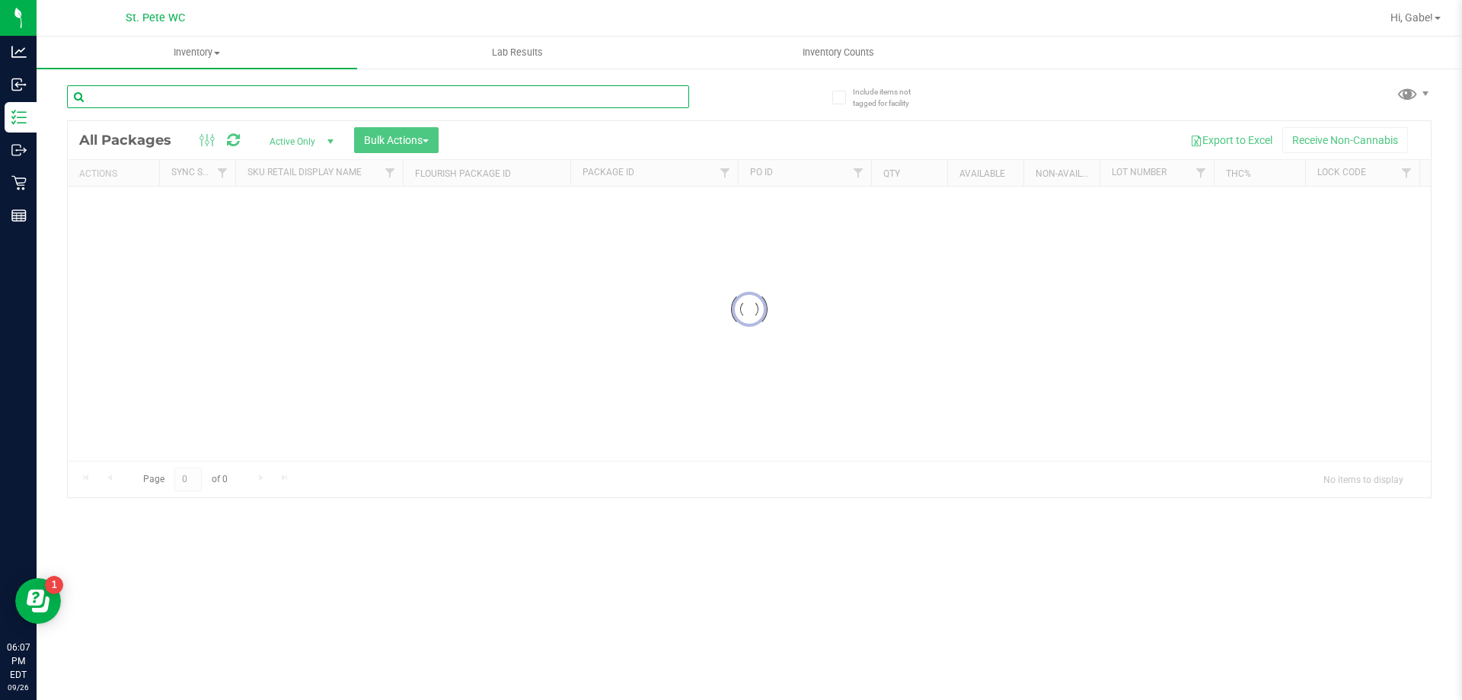
click at [253, 89] on input "text" at bounding box center [378, 96] width 622 height 23
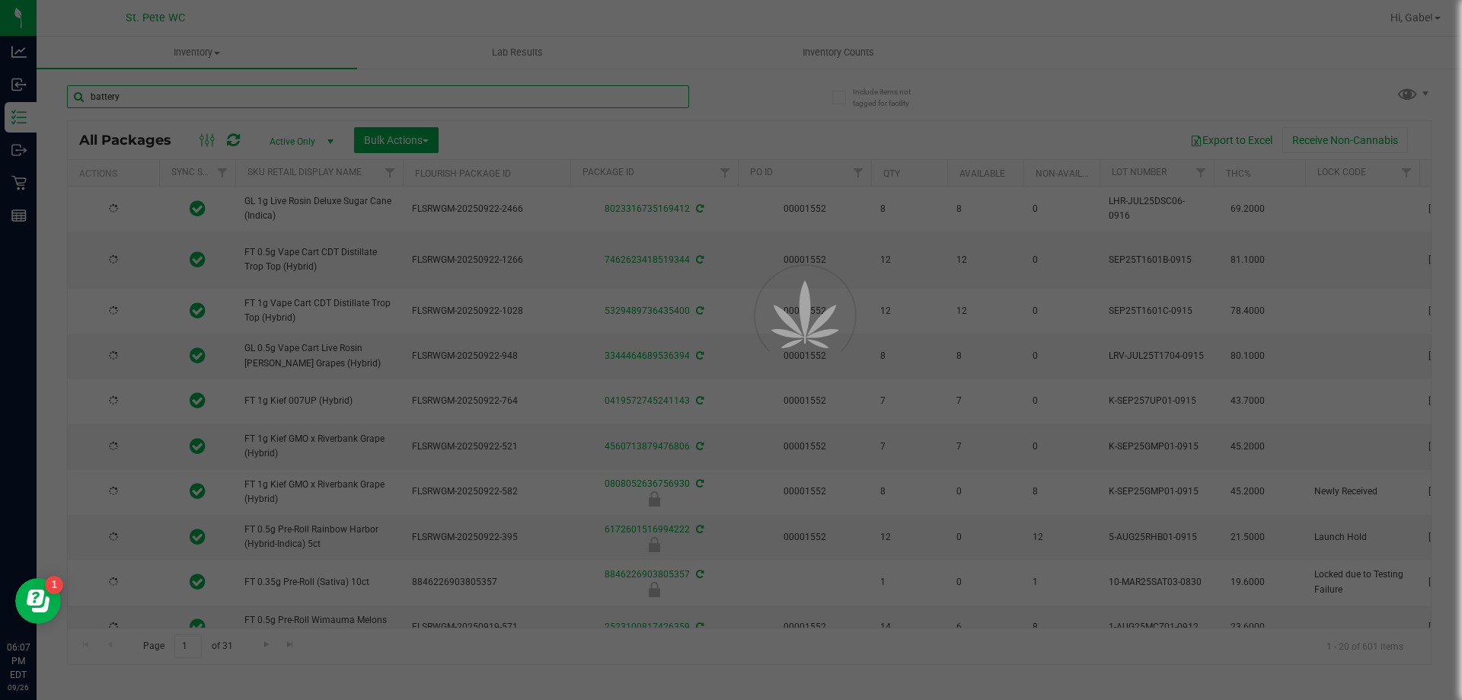
type input "battery"
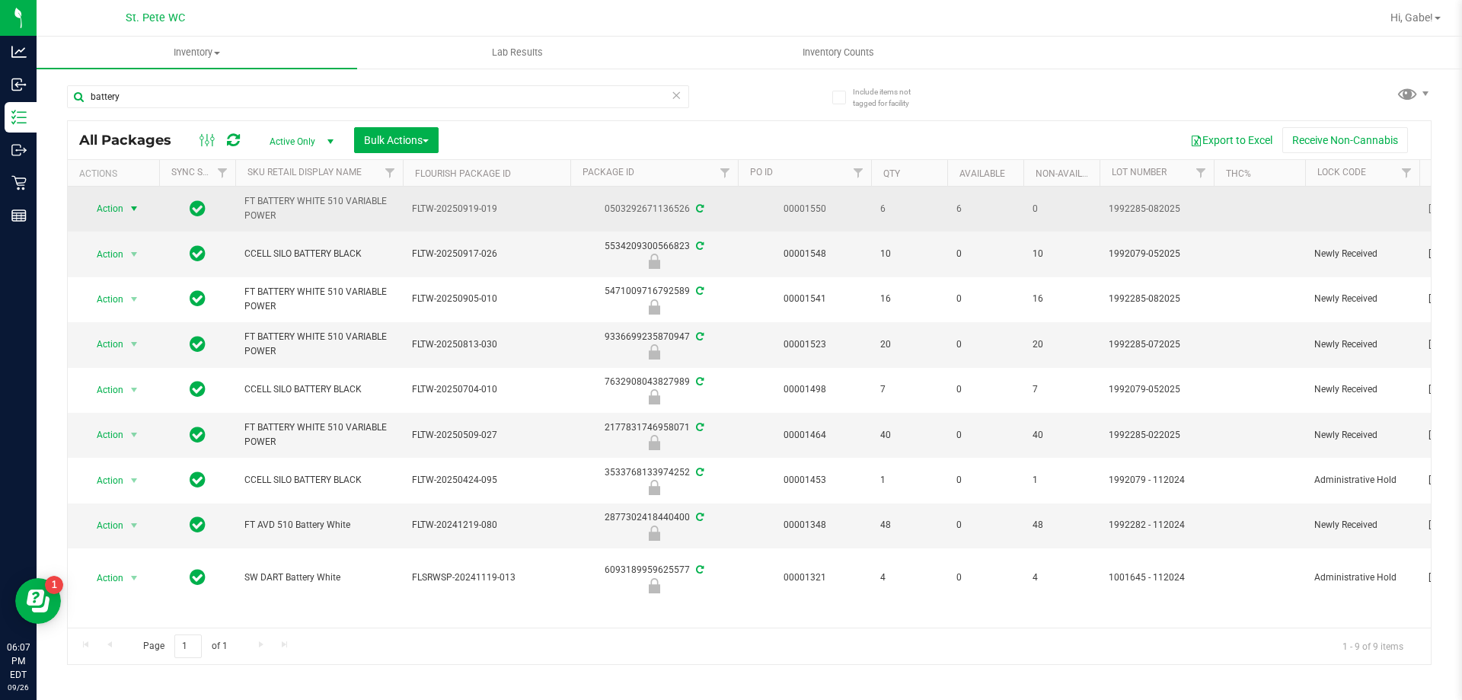
click at [135, 204] on span "select" at bounding box center [134, 208] width 12 height 12
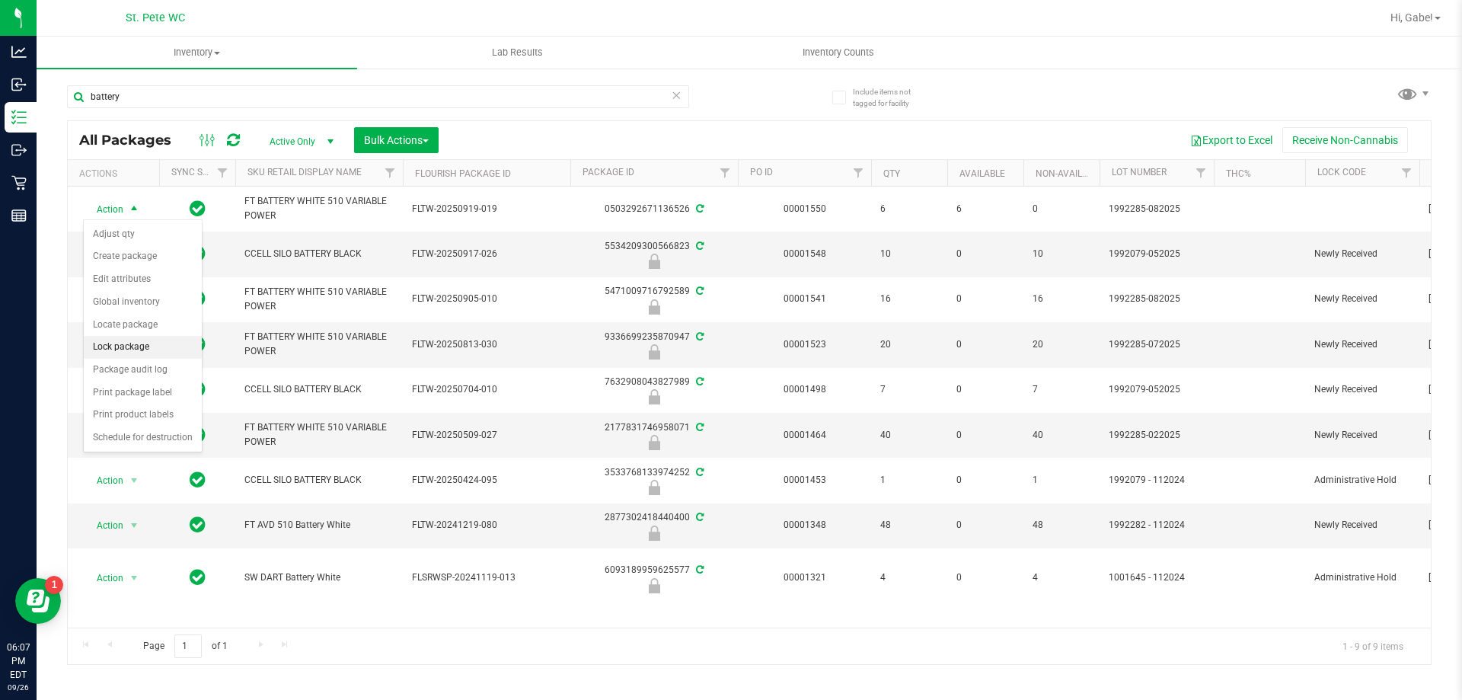
click at [153, 349] on li "Lock package" at bounding box center [143, 347] width 118 height 23
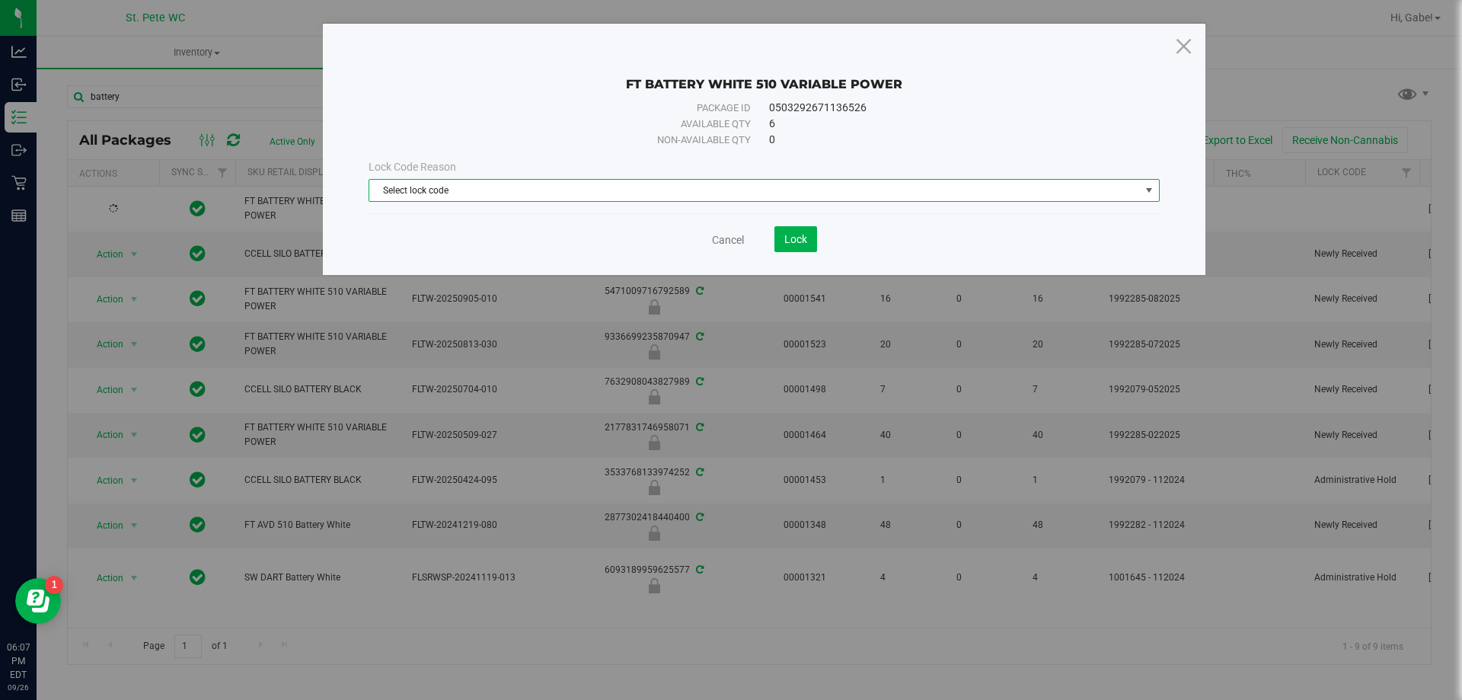
click at [722, 201] on span "Select lock code" at bounding box center [763, 190] width 791 height 23
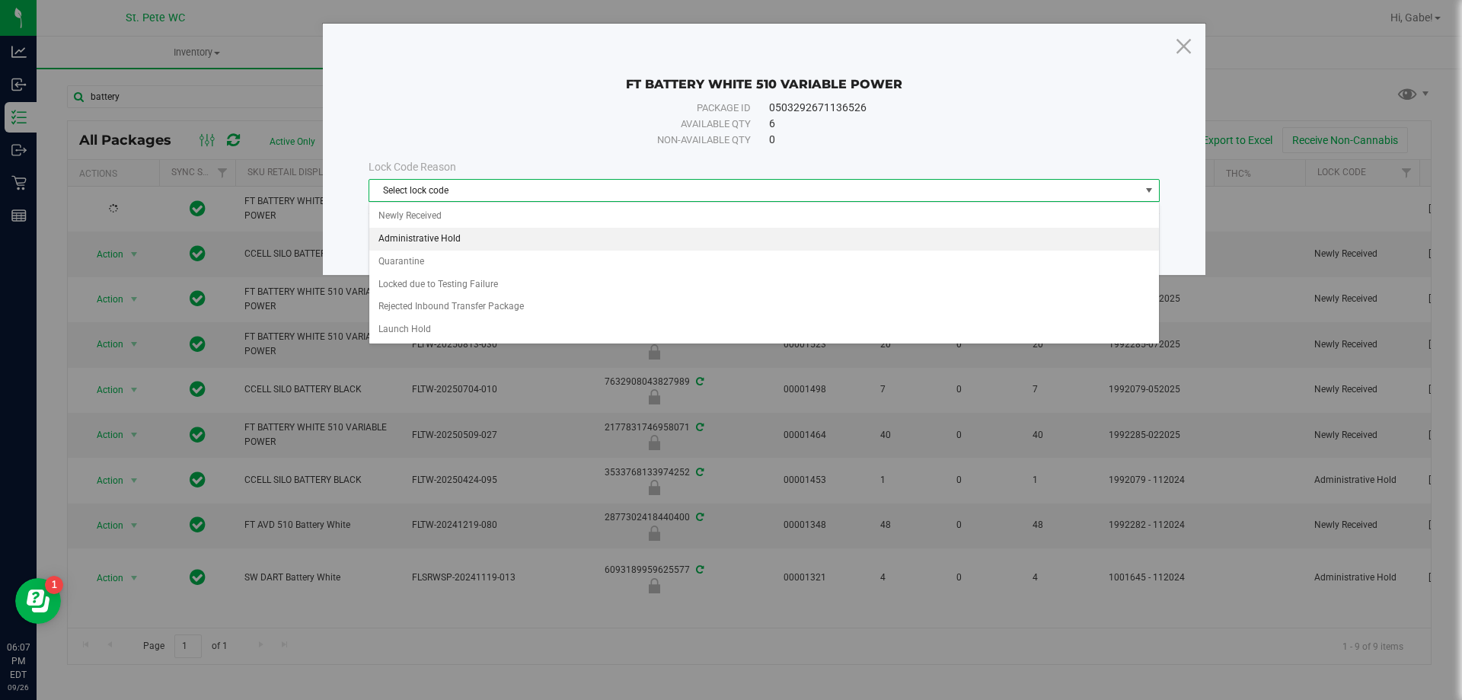
click at [518, 242] on li "Administrative Hold" at bounding box center [763, 239] width 789 height 23
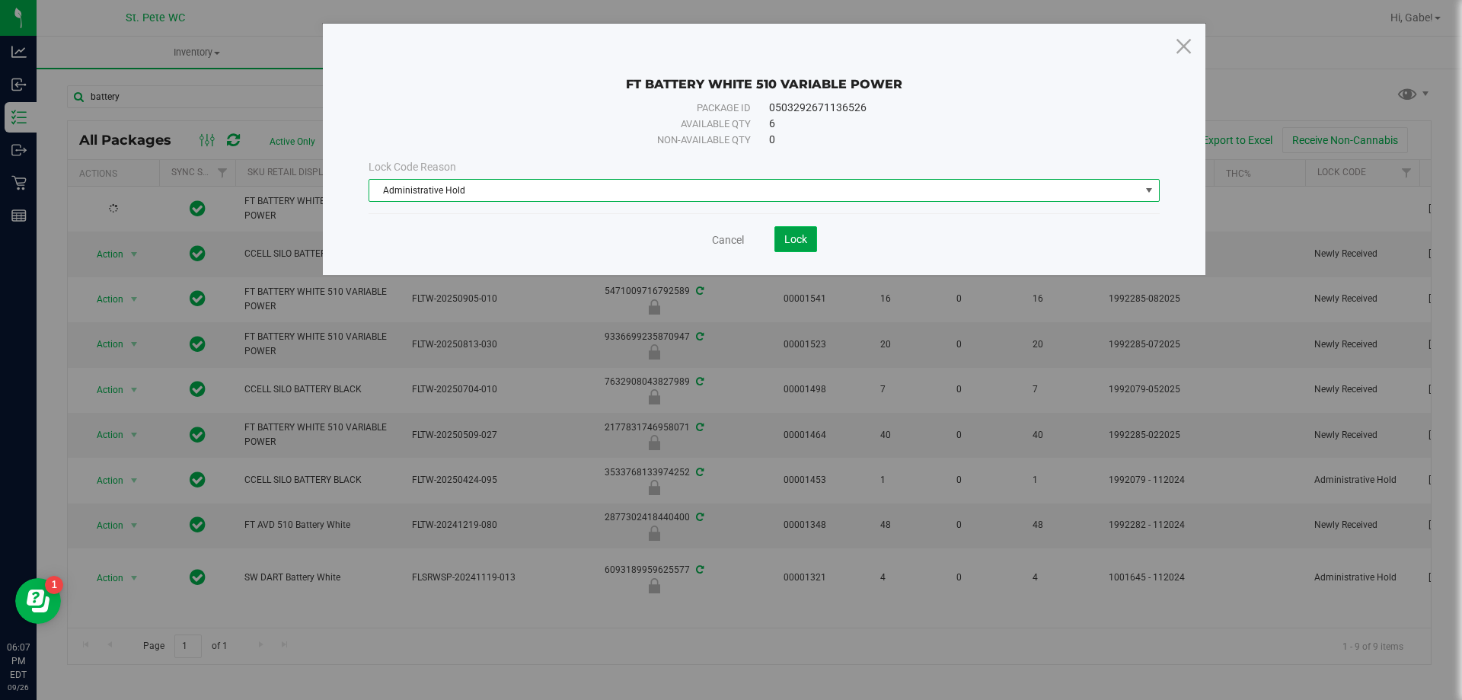
click at [796, 238] on span "Lock" at bounding box center [795, 239] width 23 height 12
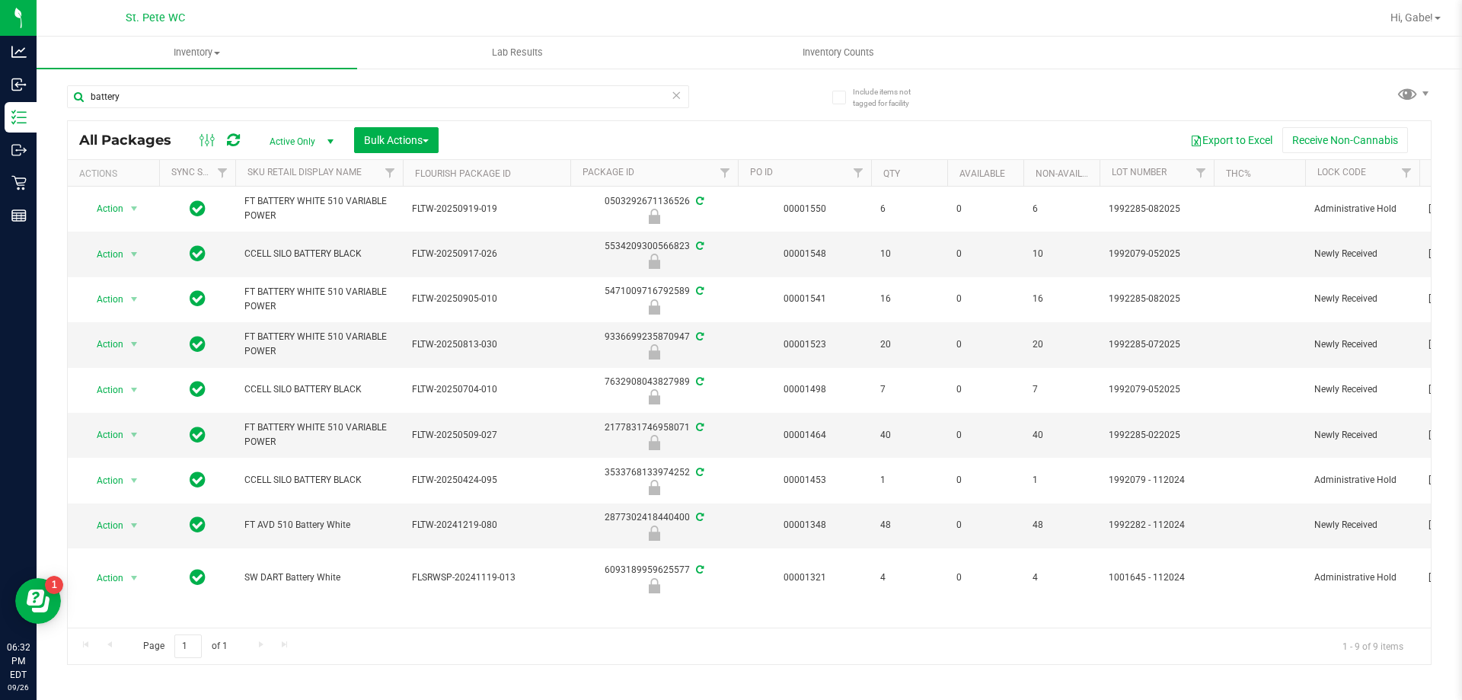
click at [1446, 3] on div "Hi, Gabe!" at bounding box center [1417, 18] width 74 height 30
click at [1398, 33] on nav "St. [PERSON_NAME] WC Hi, Gabe!" at bounding box center [749, 18] width 1425 height 37
click at [1400, 12] on span "Hi, Gabe!" at bounding box center [1411, 17] width 43 height 12
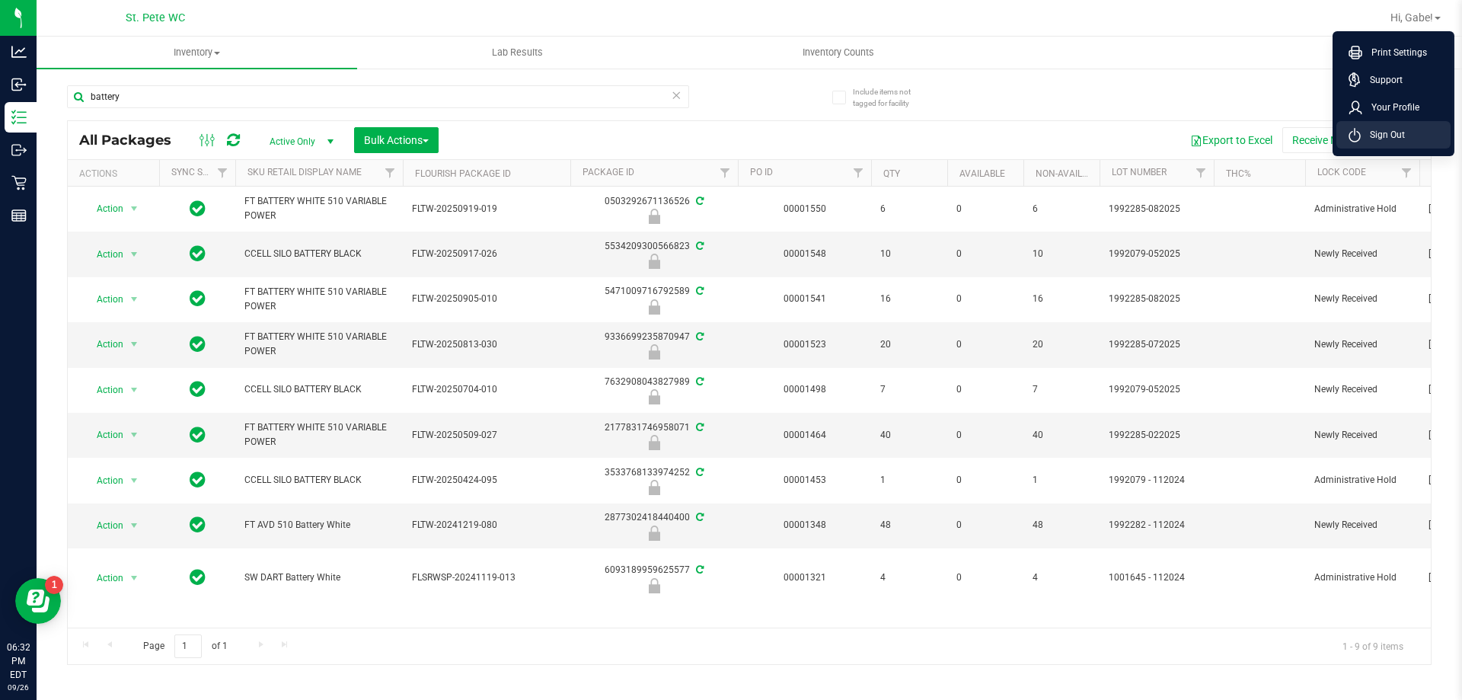
click at [1350, 124] on li "Sign Out" at bounding box center [1393, 134] width 114 height 27
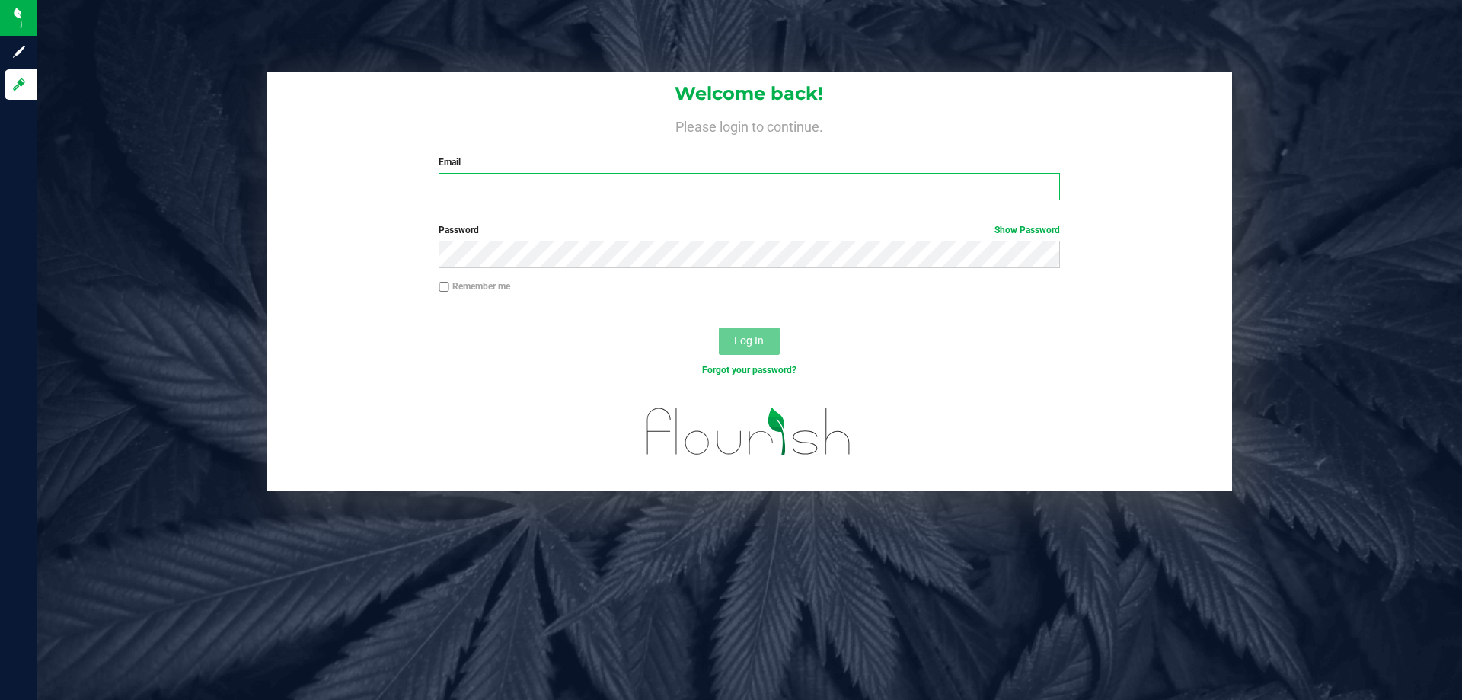
click at [531, 191] on input "Email" at bounding box center [748, 186] width 620 height 27
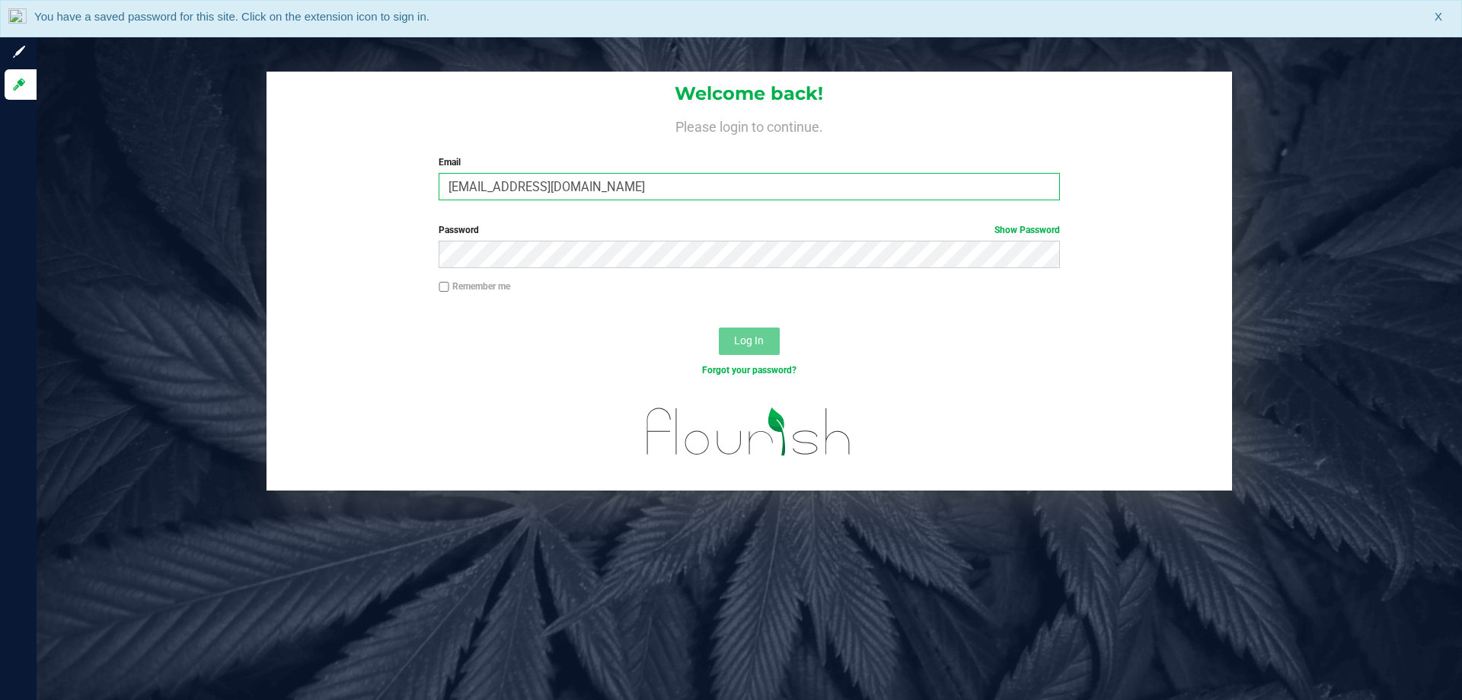
type input "[EMAIL_ADDRESS][DOMAIN_NAME]"
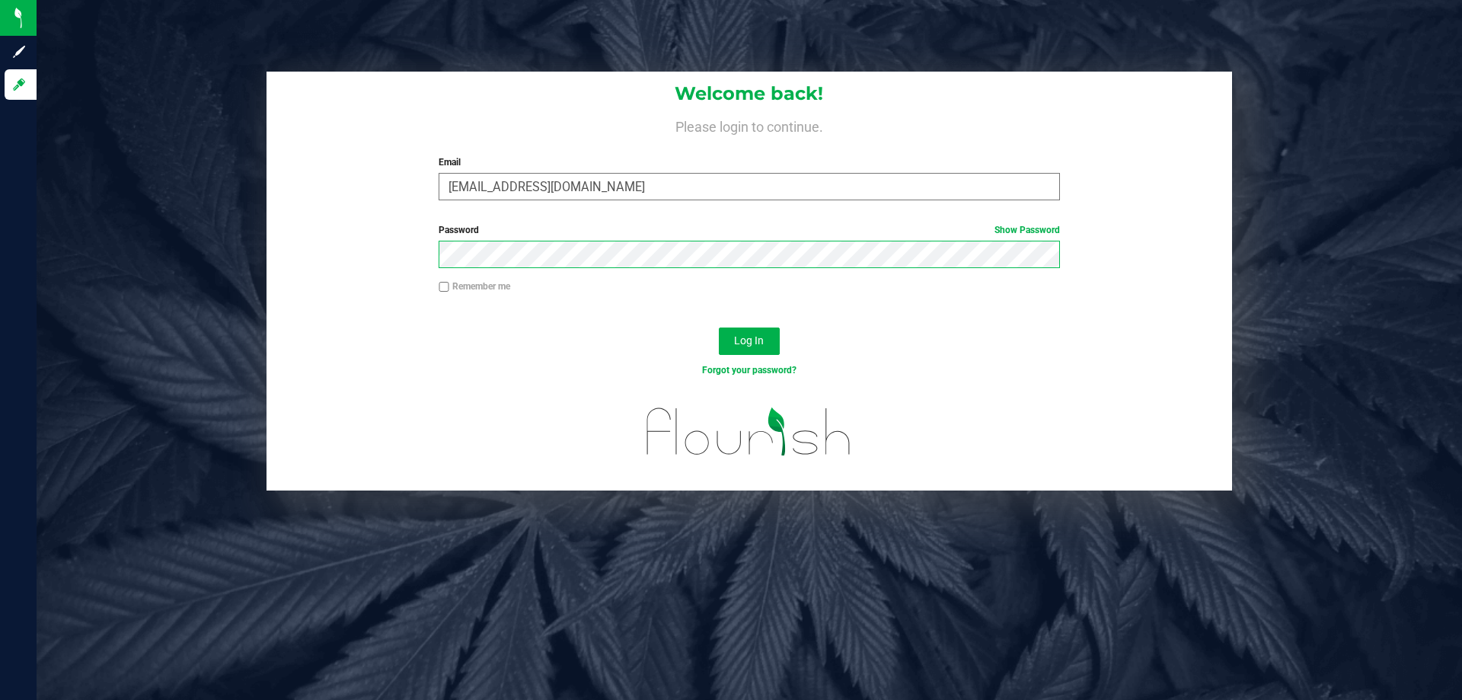
click at [719, 327] on button "Log In" at bounding box center [749, 340] width 61 height 27
